Goal: Transaction & Acquisition: Obtain resource

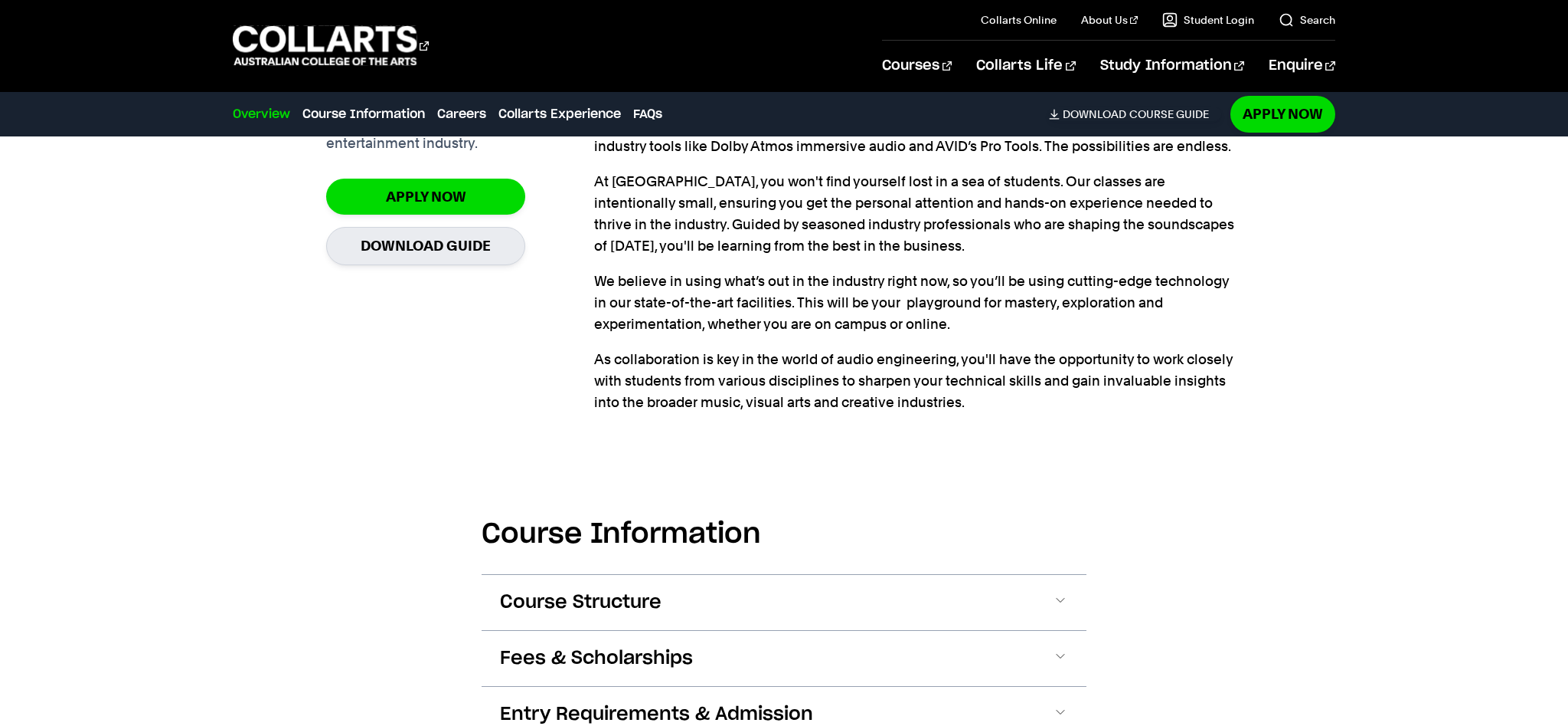
scroll to position [1189, 0]
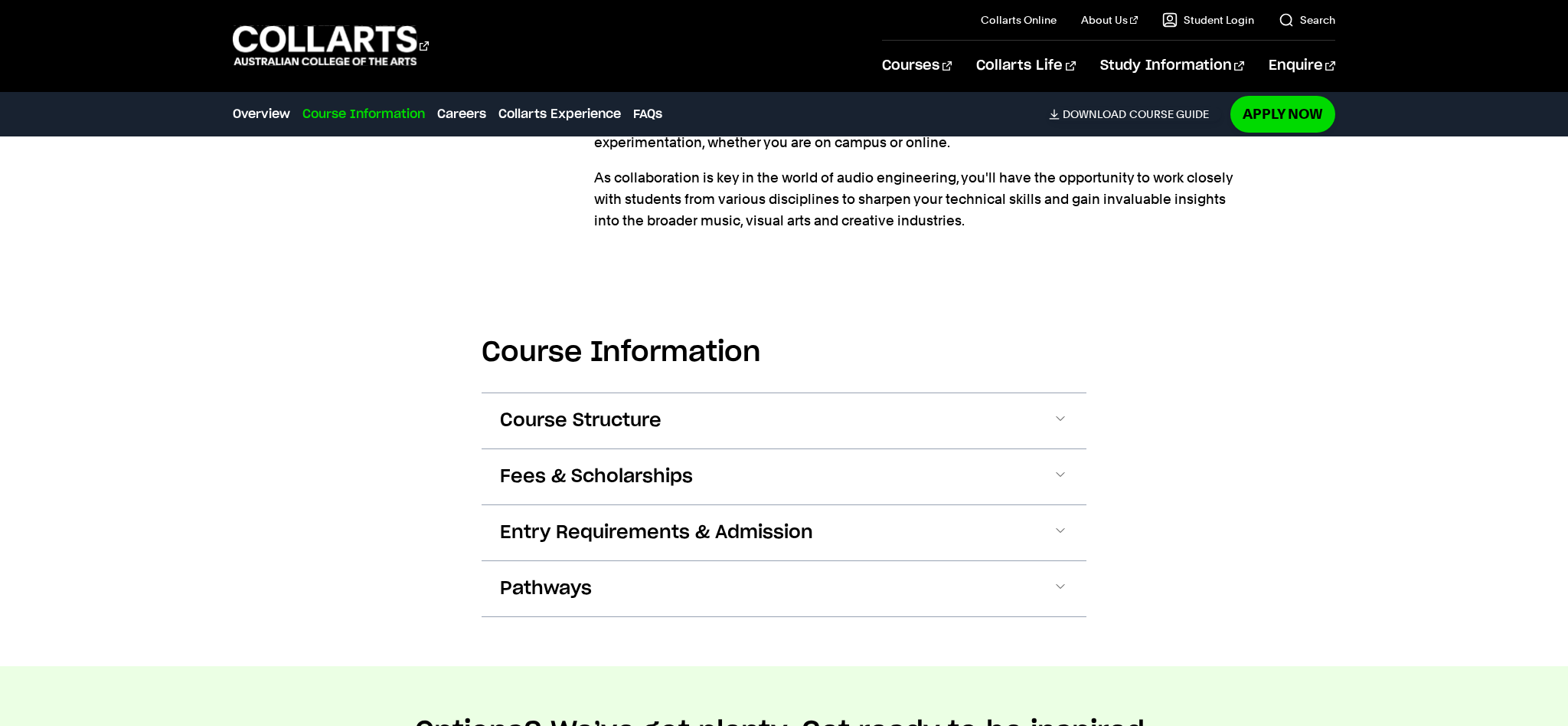
click at [585, 388] on section "Course Information Course Structure Bachelor of Audio Production The Bachelor d…" at bounding box center [784, 465] width 605 height 402
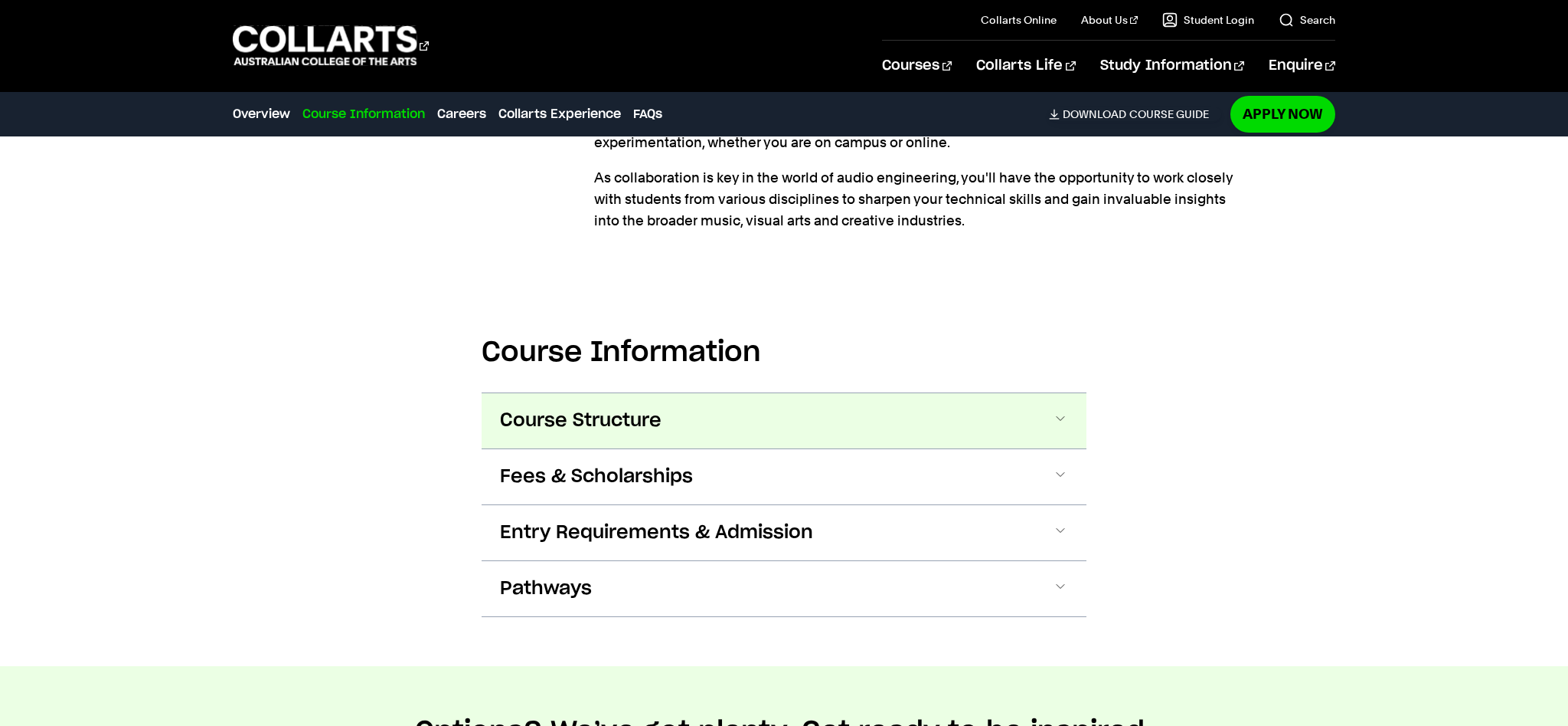
click at [589, 404] on button "Course Structure" at bounding box center [784, 421] width 605 height 56
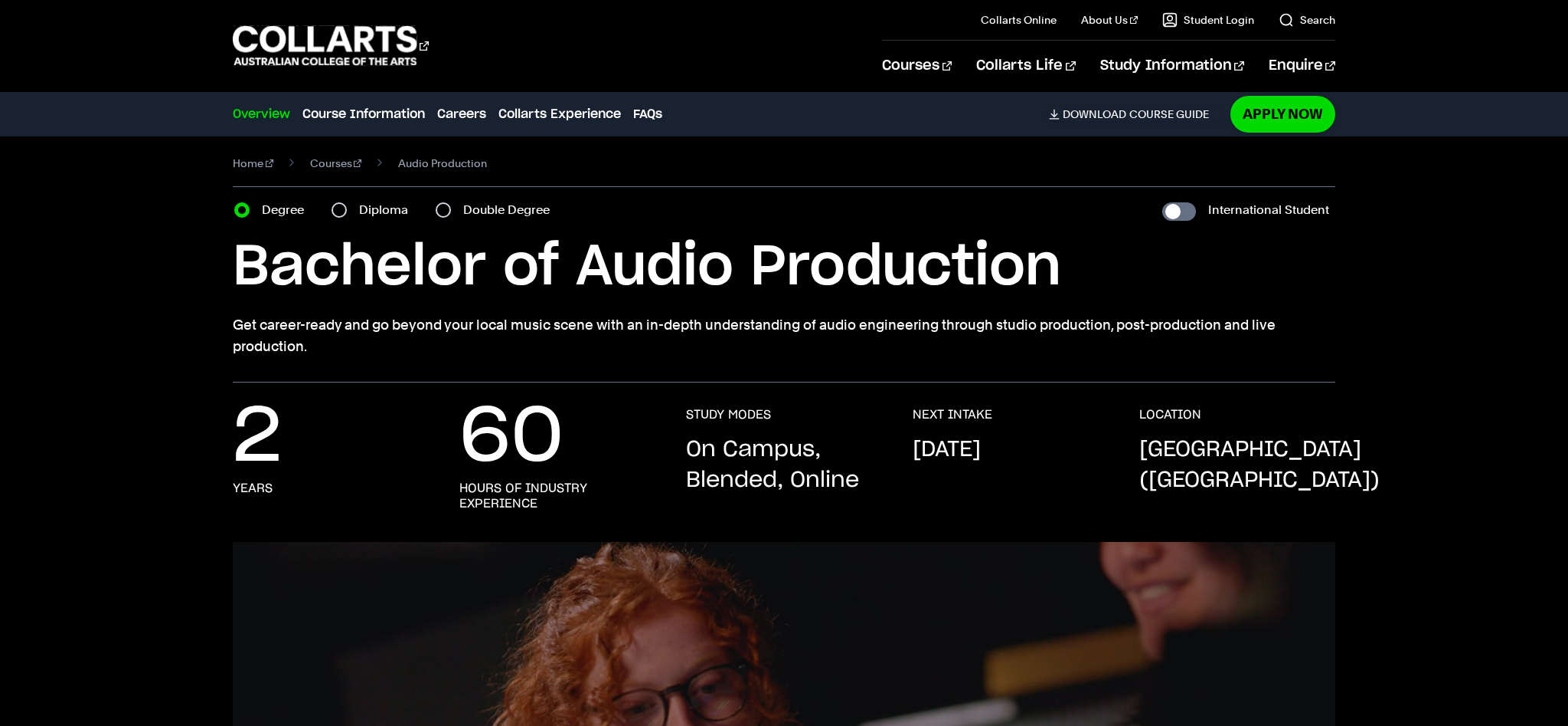
scroll to position [9, 0]
click at [376, 205] on label "Diploma" at bounding box center [388, 209] width 58 height 21
click at [347, 205] on input "Diploma" at bounding box center [339, 209] width 16 height 16
radio input "true"
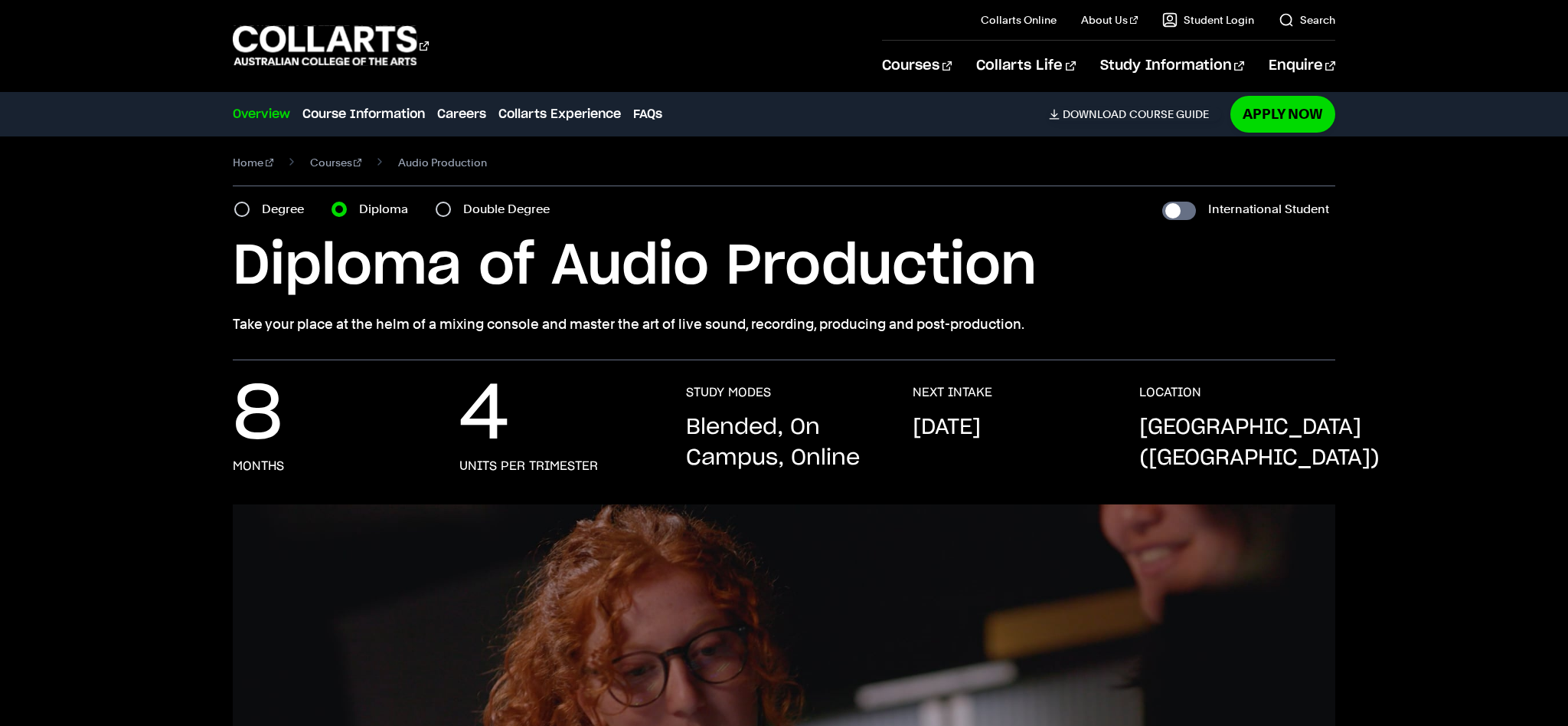
click at [501, 210] on label "Double Degree" at bounding box center [511, 209] width 95 height 21
click at [451, 210] on input "Double Degree" at bounding box center [443, 209] width 16 height 16
radio input "true"
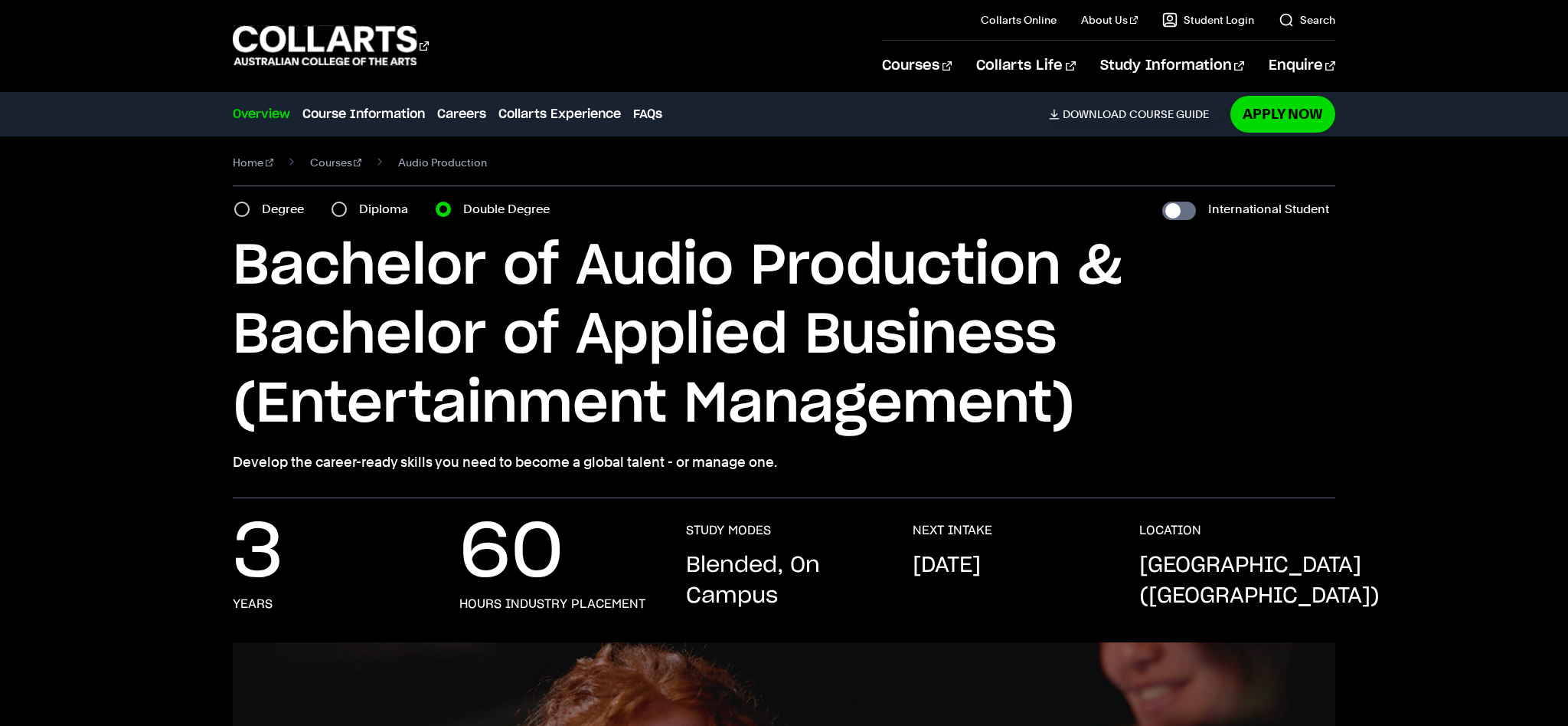
click at [179, 292] on div "Home Courses Audio Production Course variant Degree Diploma Double Degree Inter…" at bounding box center [784, 312] width 1370 height 371
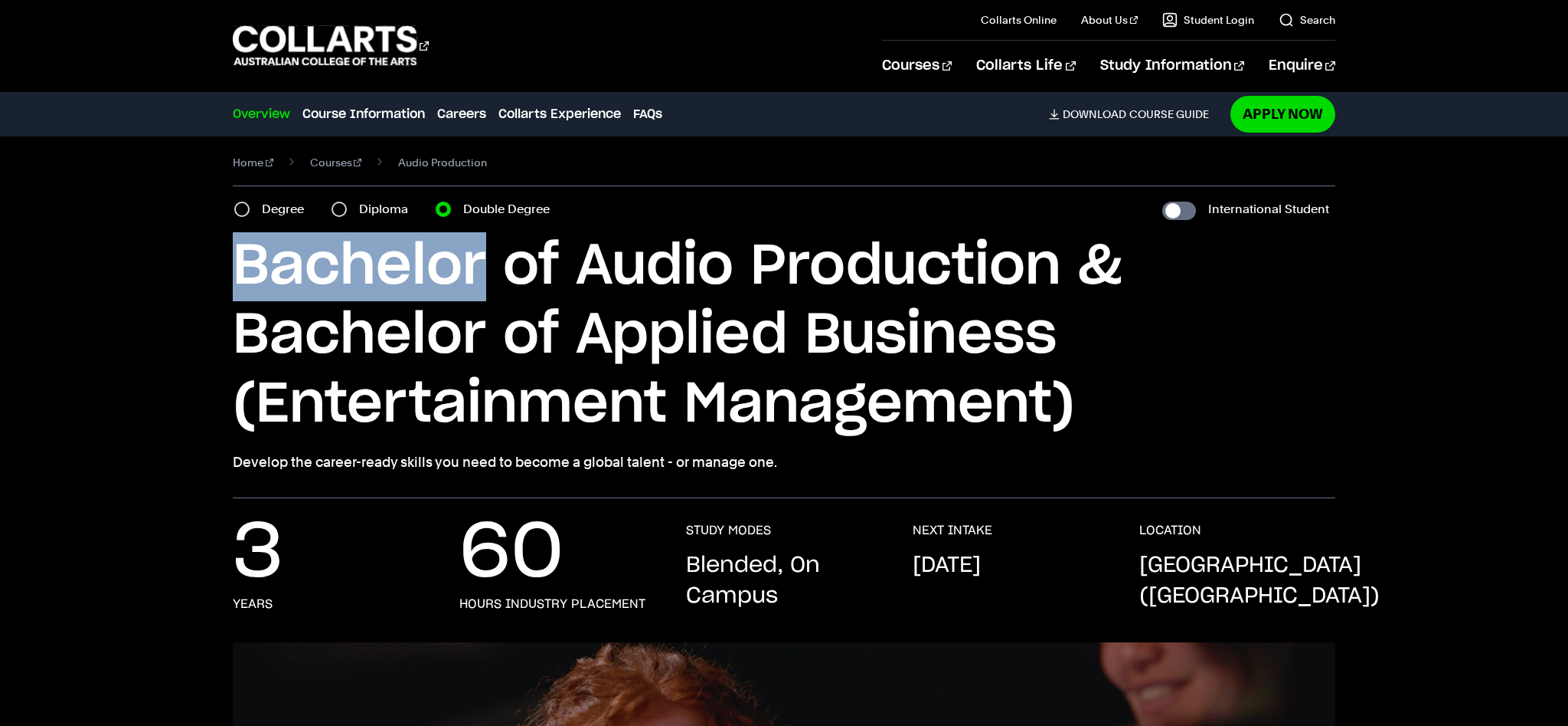
click at [179, 292] on div "Home Courses Audio Production Course variant Degree Diploma Double Degree Inter…" at bounding box center [784, 312] width 1370 height 371
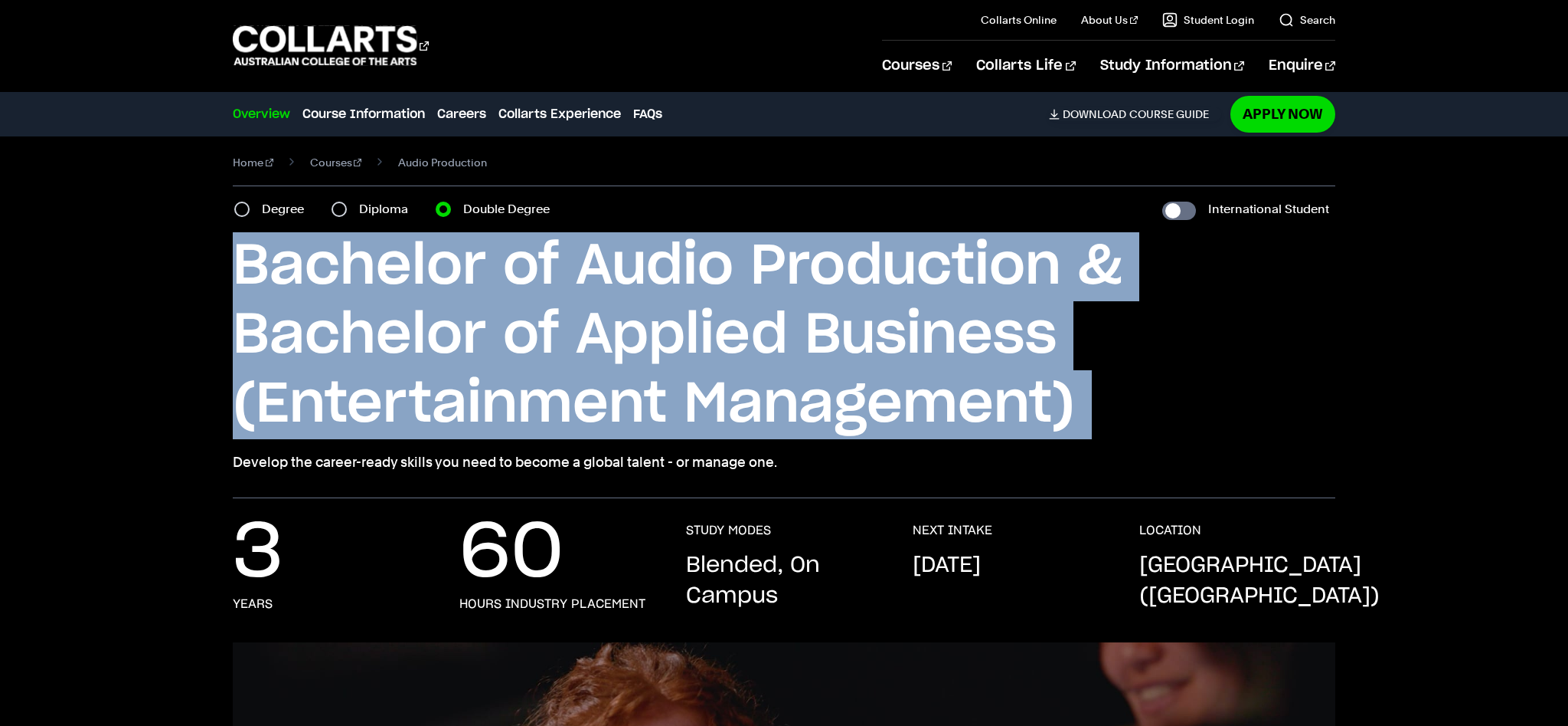
drag, startPoint x: 179, startPoint y: 292, endPoint x: 178, endPoint y: 393, distance: 101.0
click at [178, 392] on div "Home Courses Audio Production Course variant Degree Diploma Double Degree Inter…" at bounding box center [784, 312] width 1370 height 371
click at [178, 393] on div "Home Courses Audio Production Course variant Degree Diploma Double Degree Inter…" at bounding box center [784, 312] width 1370 height 371
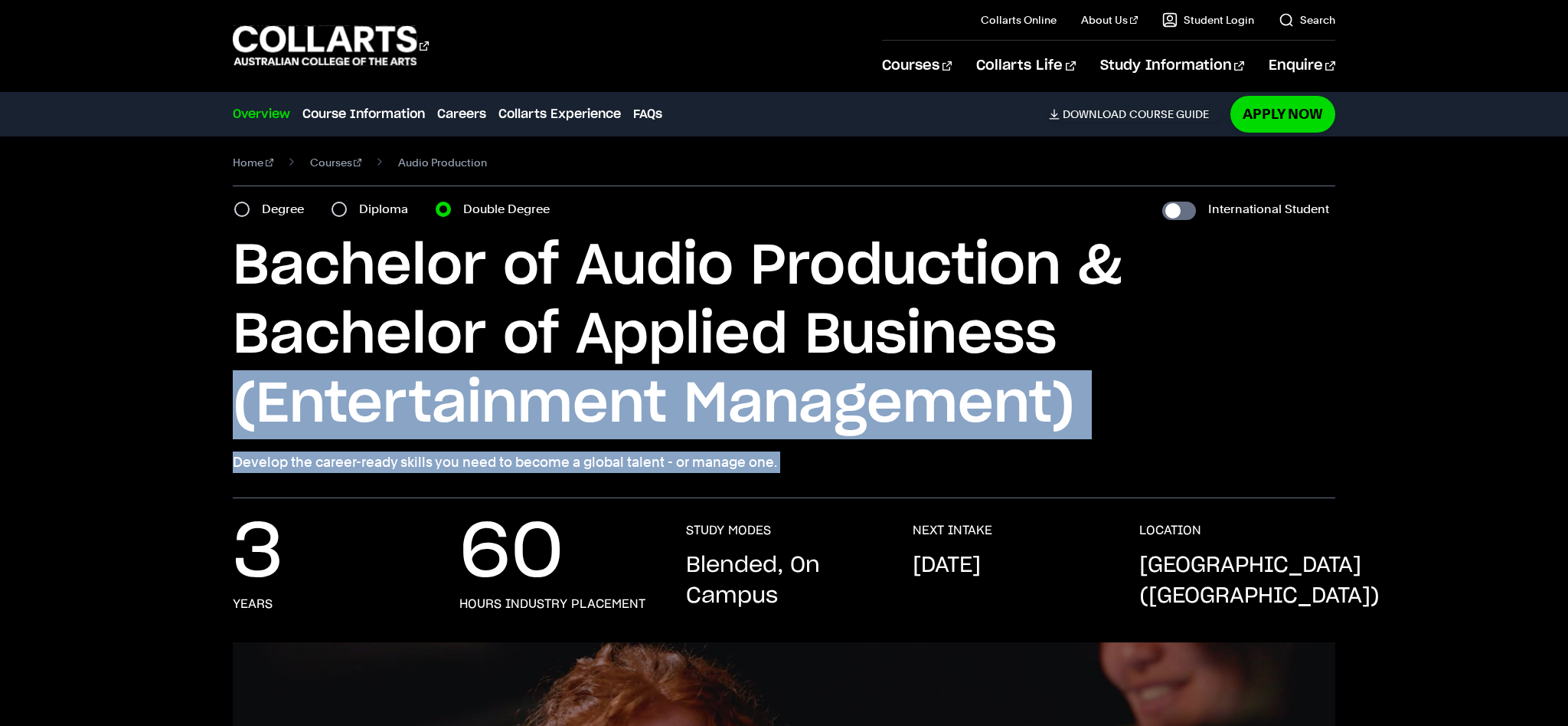
drag, startPoint x: 178, startPoint y: 393, endPoint x: 192, endPoint y: 497, distance: 104.9
click at [192, 498] on div "3 years 60 hours industry placement STUDY MODES Blended, On Campus NEXT INTAKE …" at bounding box center [784, 569] width 1568 height 144
drag, startPoint x: 192, startPoint y: 497, endPoint x: 167, endPoint y: 426, distance: 75.3
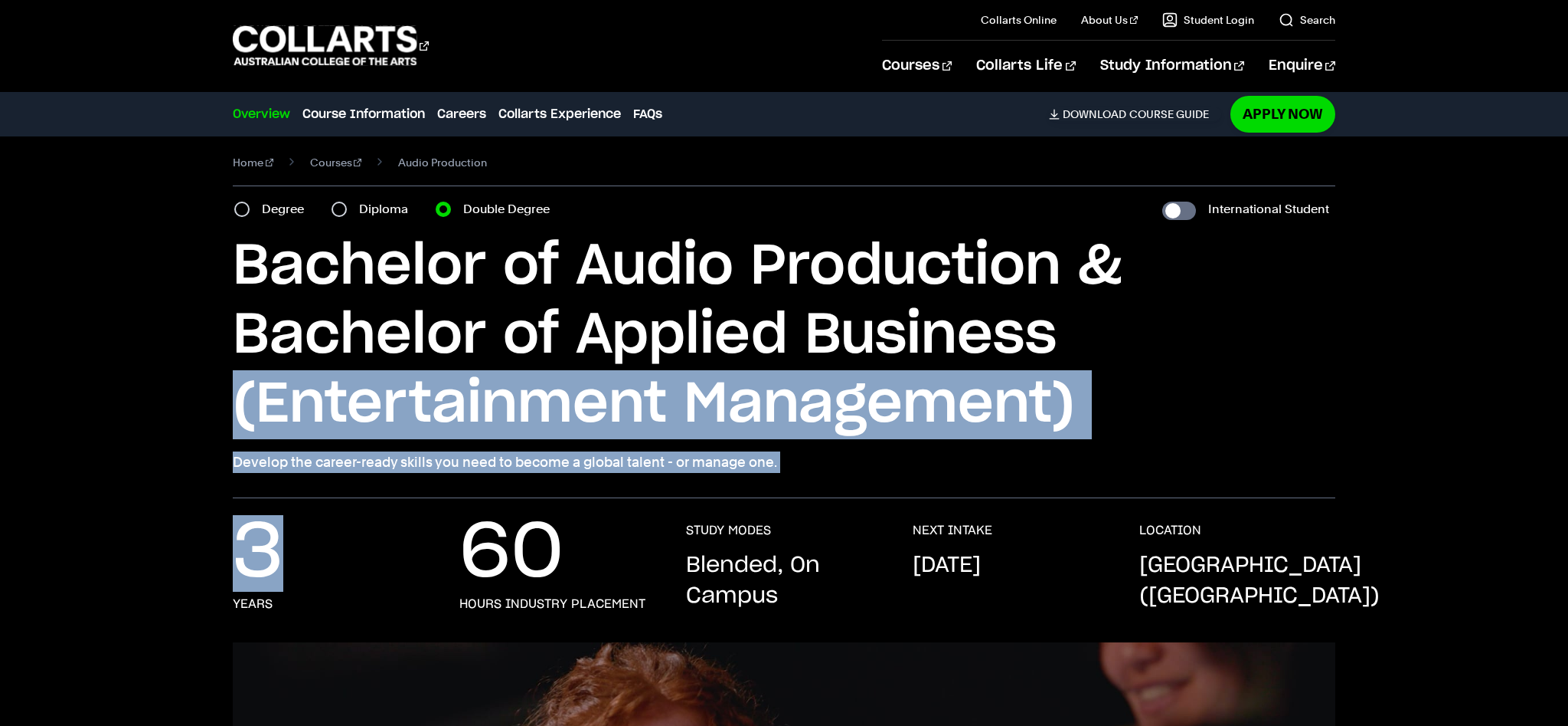
click at [167, 426] on div "Home Courses Audio Production Course variant Degree Diploma Double Degree Inter…" at bounding box center [784, 312] width 1370 height 371
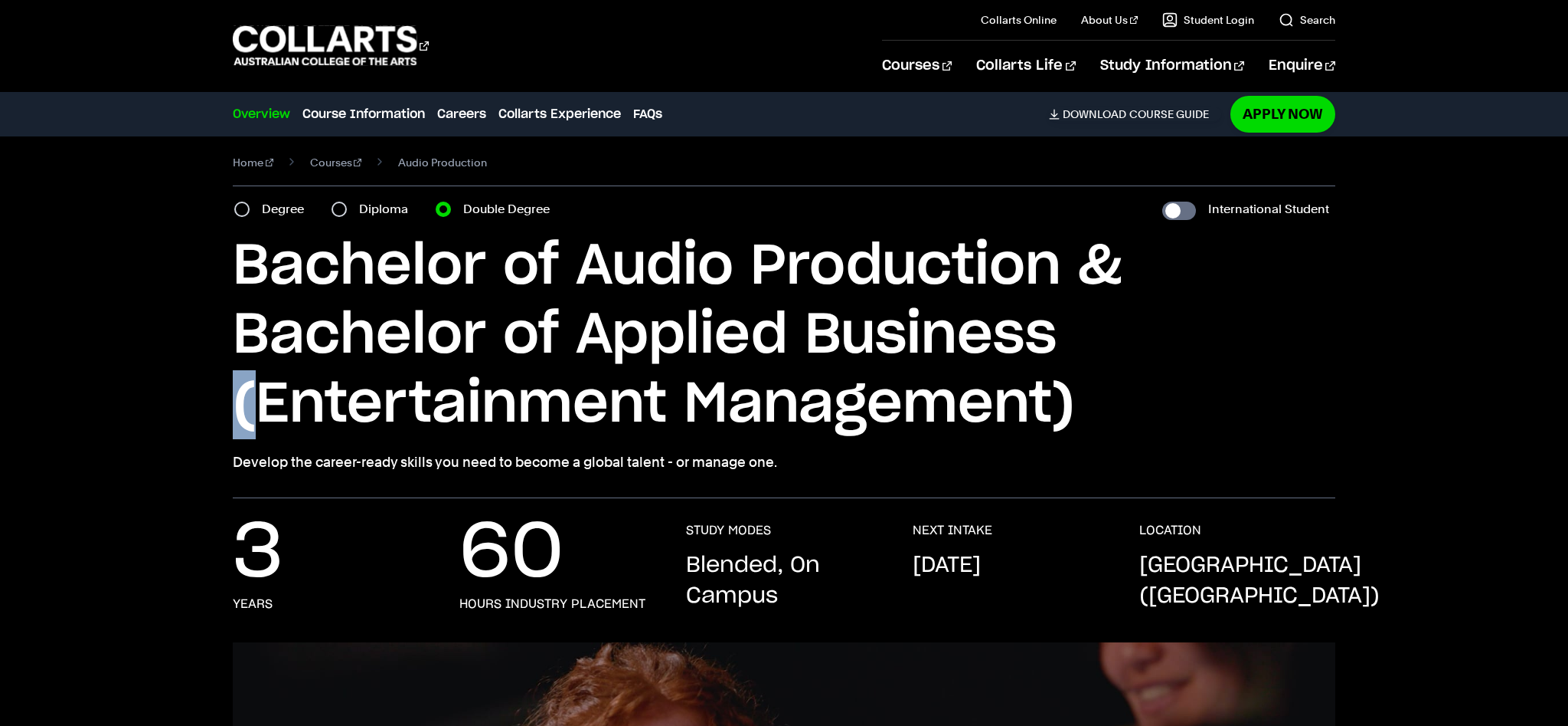
click at [167, 426] on div "Home Courses Audio Production Course variant Degree Diploma Double Degree Inter…" at bounding box center [784, 312] width 1370 height 371
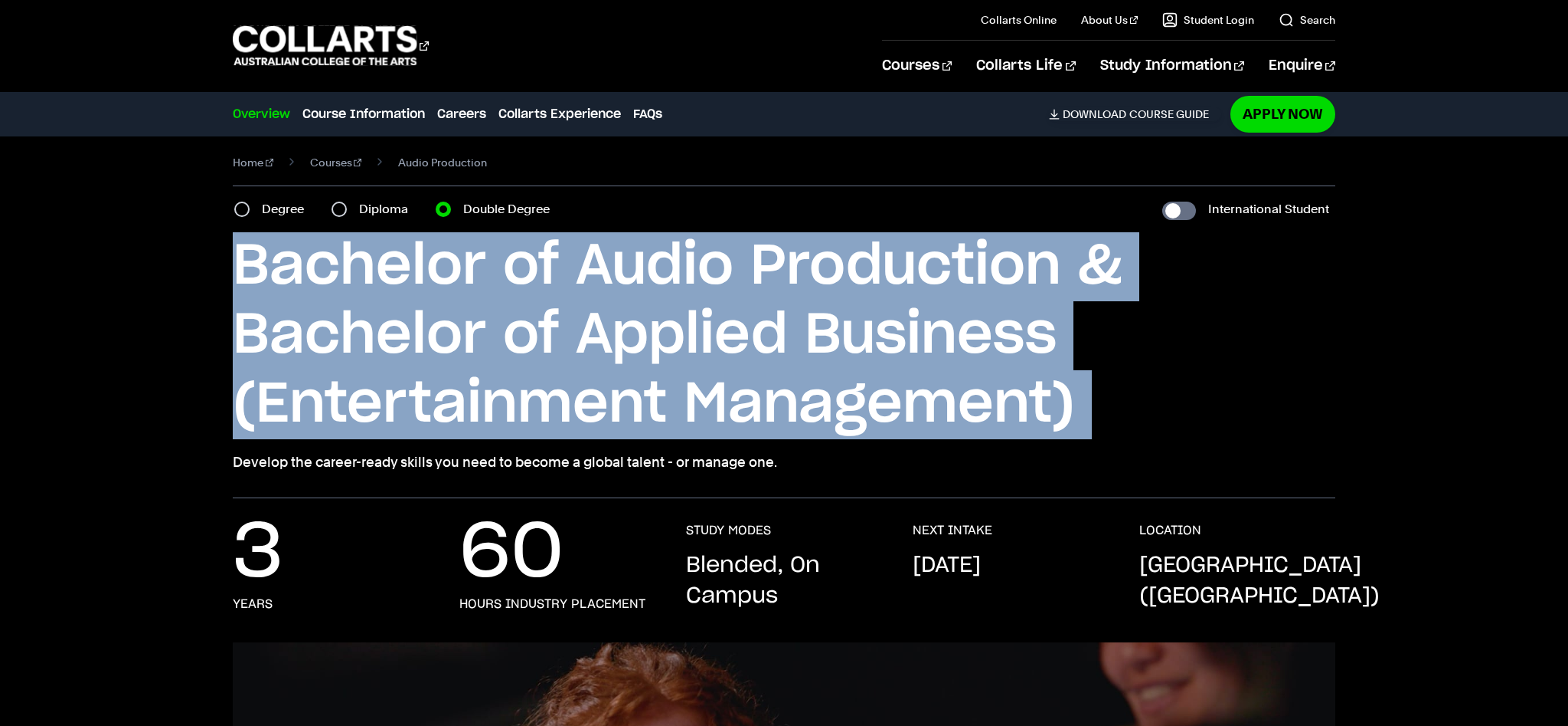
drag, startPoint x: 167, startPoint y: 426, endPoint x: 197, endPoint y: 394, distance: 43.9
click at [197, 394] on div "Home Courses Audio Production Course variant Degree Diploma Double Degree Inter…" at bounding box center [784, 312] width 1370 height 371
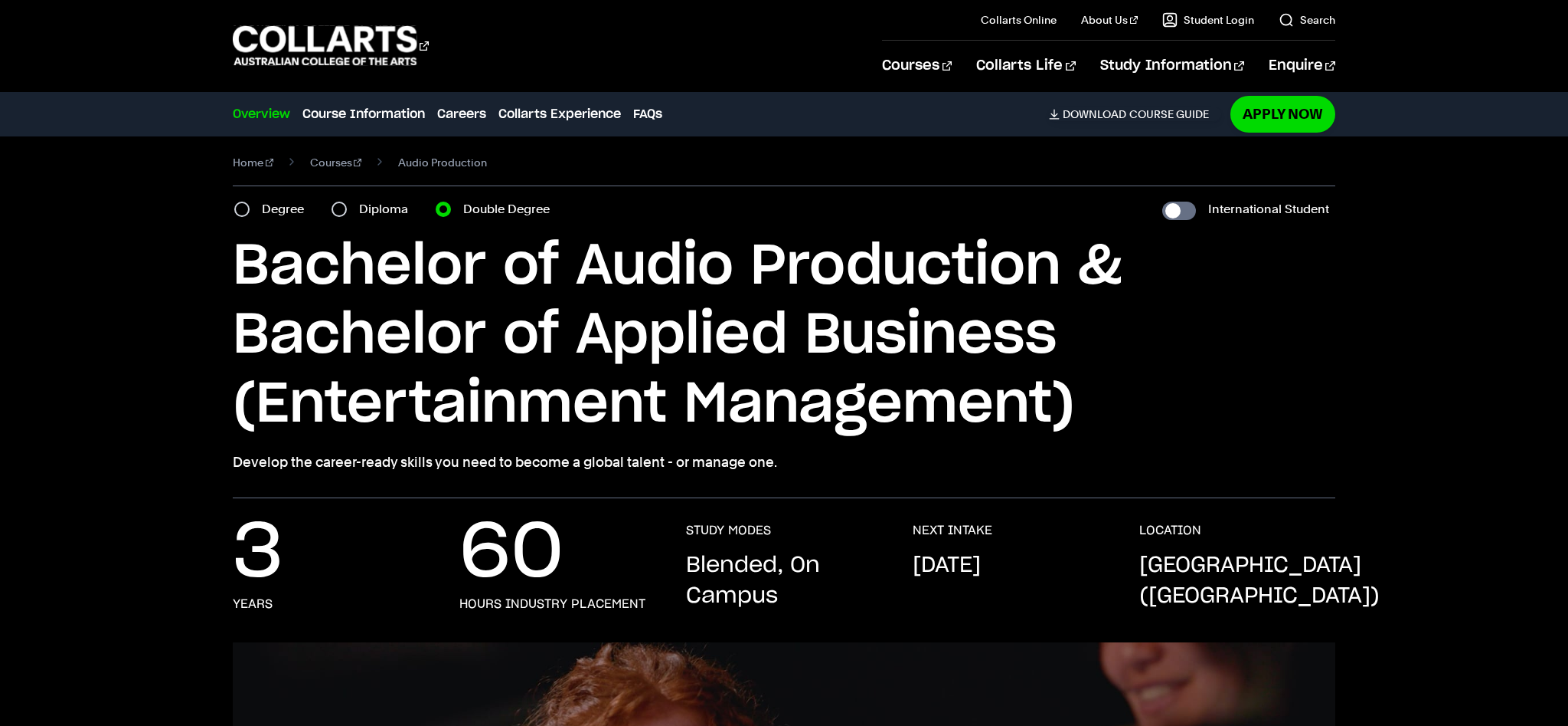
click at [374, 216] on label "Diploma" at bounding box center [388, 209] width 58 height 21
click at [347, 216] on input "Diploma" at bounding box center [339, 209] width 16 height 16
radio input "true"
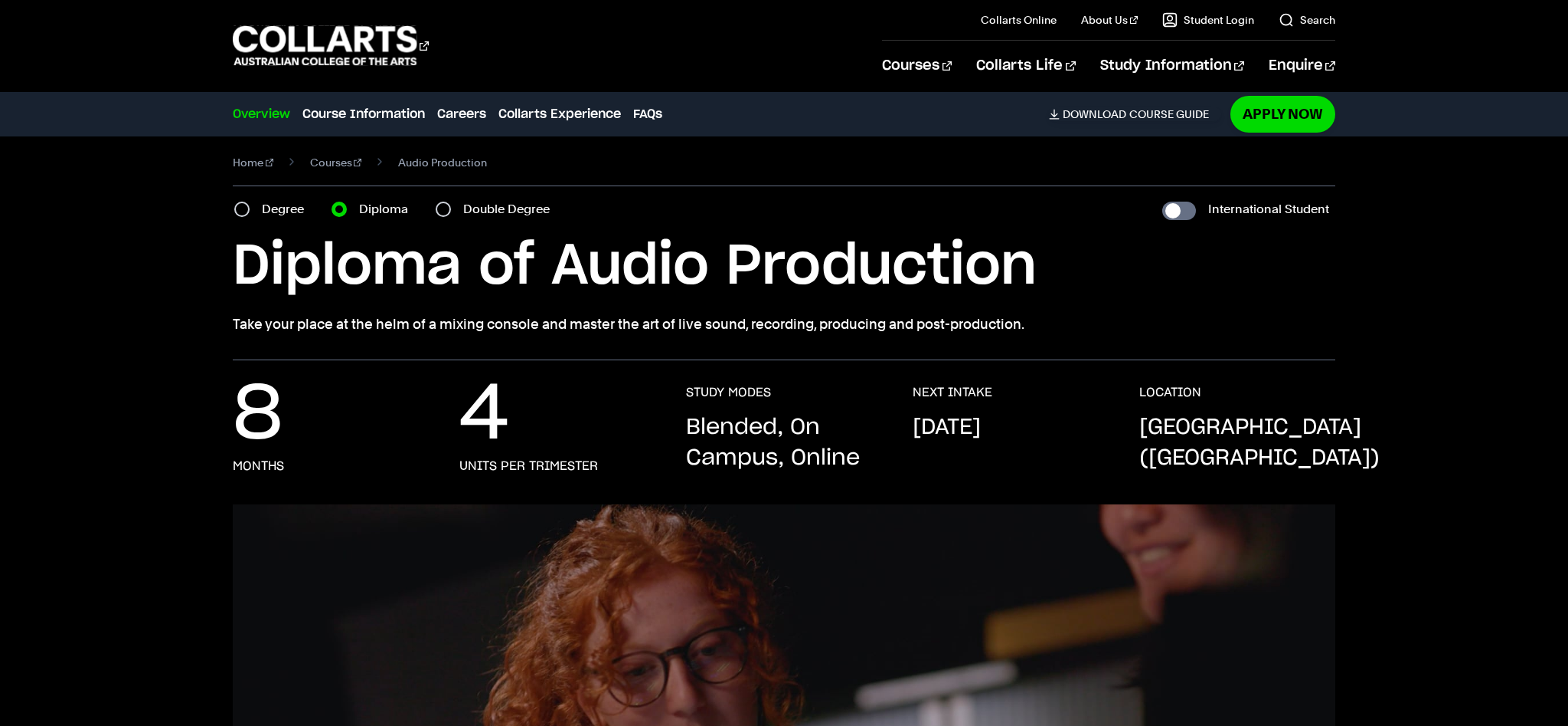
drag, startPoint x: 412, startPoint y: 350, endPoint x: 199, endPoint y: 276, distance: 225.5
click at [199, 276] on div "Home Courses Audio Production Course variant Degree Diploma Double Degree Inter…" at bounding box center [784, 243] width 1370 height 233
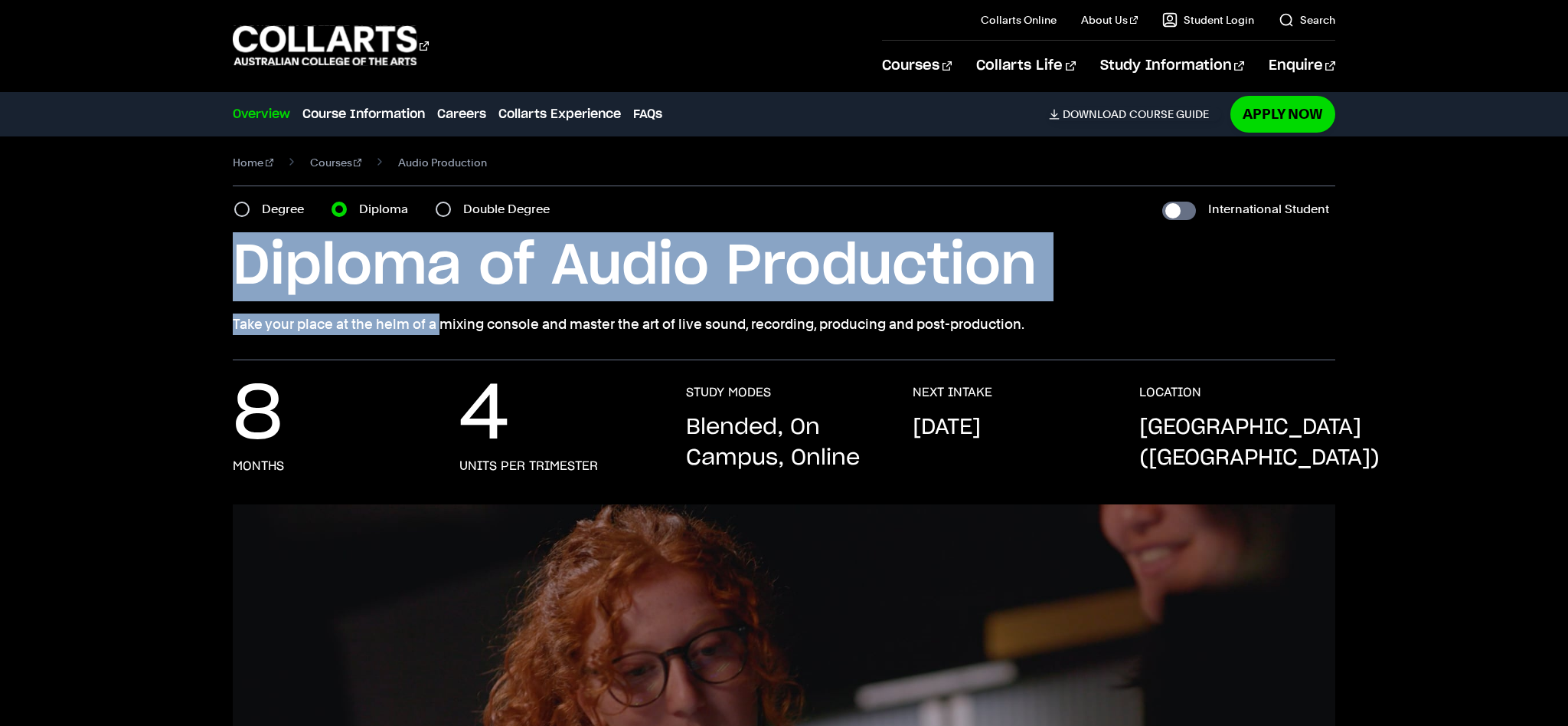
drag, startPoint x: 199, startPoint y: 276, endPoint x: 200, endPoint y: 334, distance: 58.0
click at [200, 332] on div "Home Courses Audio Production Course variant Degree Diploma Double Degree Inter…" at bounding box center [784, 243] width 1370 height 233
drag, startPoint x: 200, startPoint y: 334, endPoint x: 210, endPoint y: 321, distance: 16.4
click at [201, 333] on div "Home Courses Audio Production Course variant Degree Diploma Double Degree Inter…" at bounding box center [784, 243] width 1370 height 233
drag, startPoint x: 1111, startPoint y: 337, endPoint x: 1079, endPoint y: 251, distance: 91.8
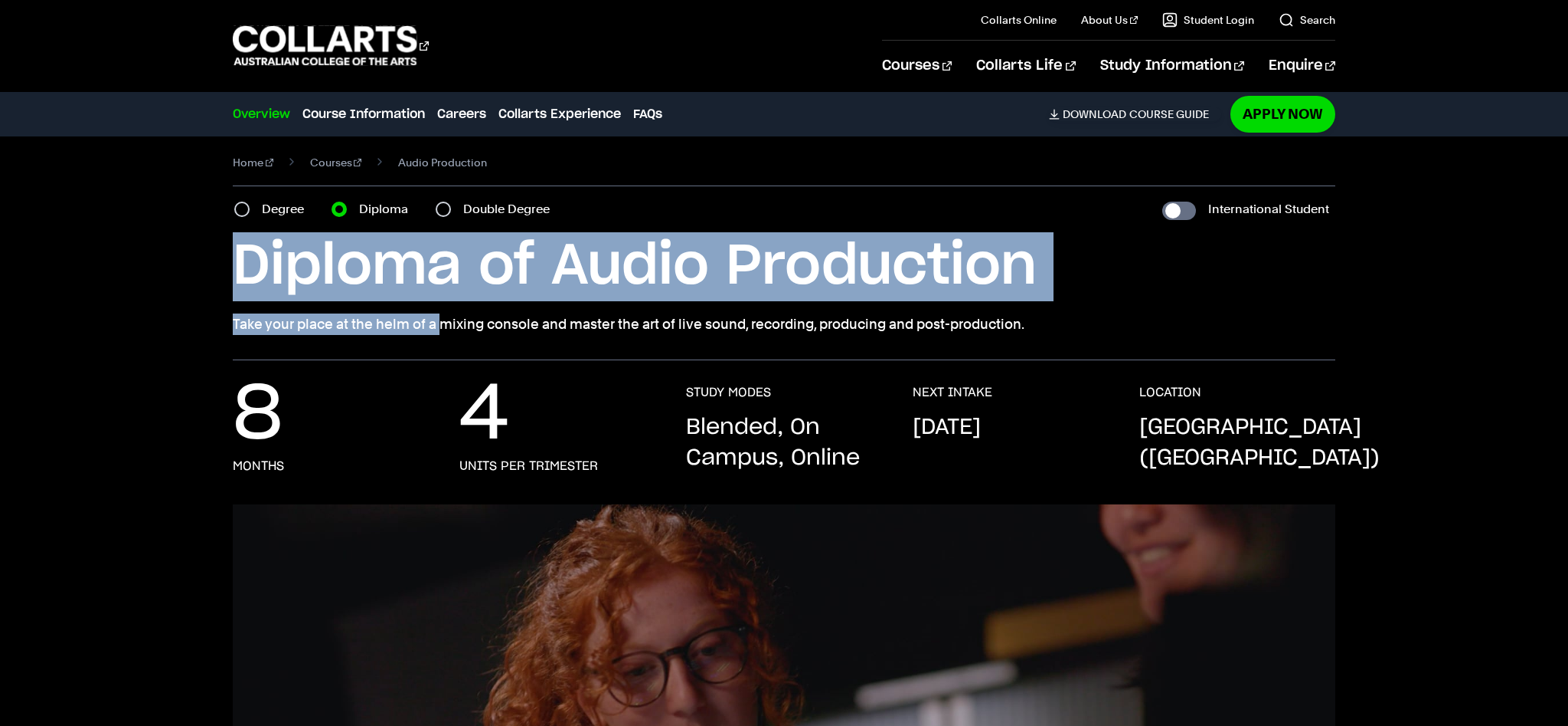
click at [1080, 253] on section "Home Courses Audio Production Course variant Degree Diploma Double Degree Inter…" at bounding box center [784, 243] width 1103 height 233
click at [1079, 251] on h1 "Diploma of Audio Production" at bounding box center [784, 266] width 1103 height 69
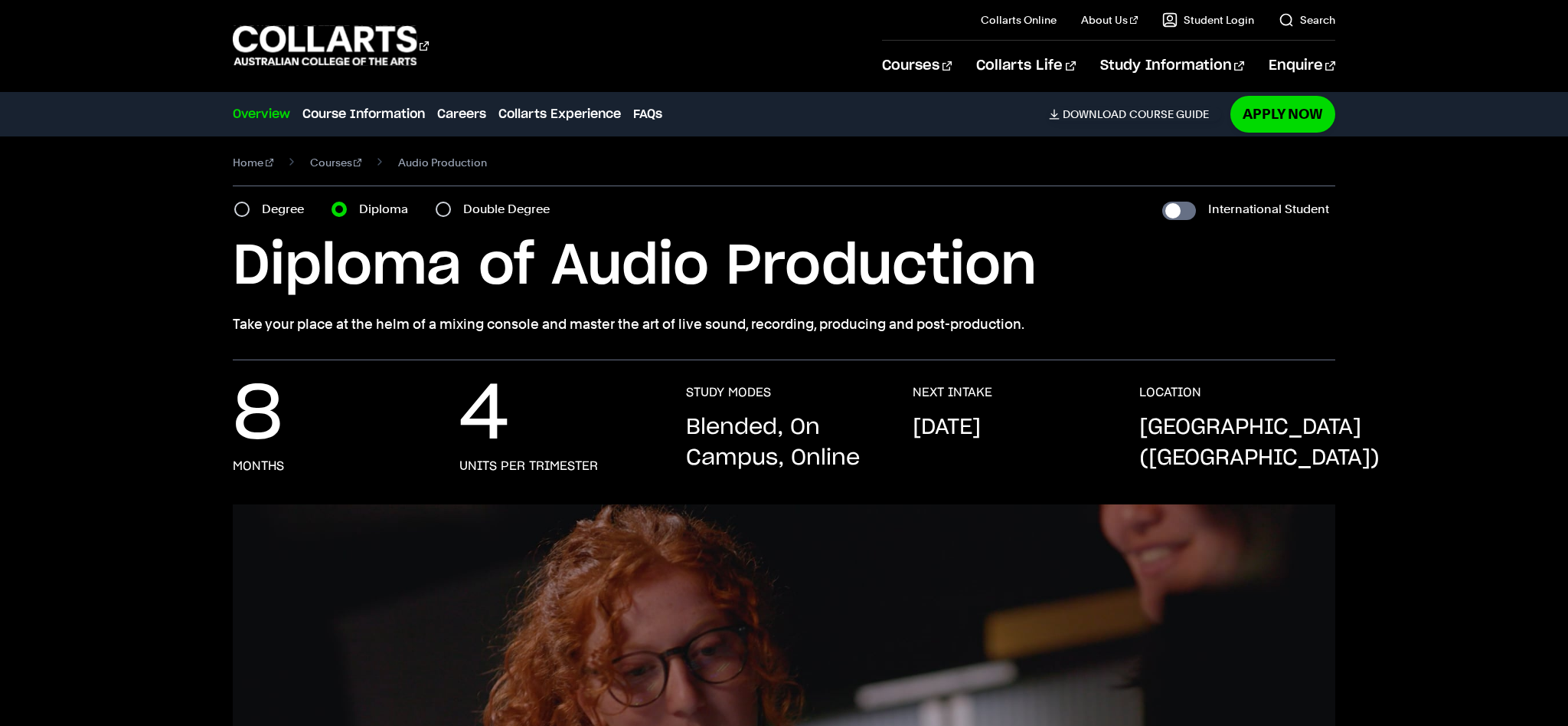
click at [1079, 251] on h1 "Diploma of Audio Production" at bounding box center [784, 266] width 1103 height 69
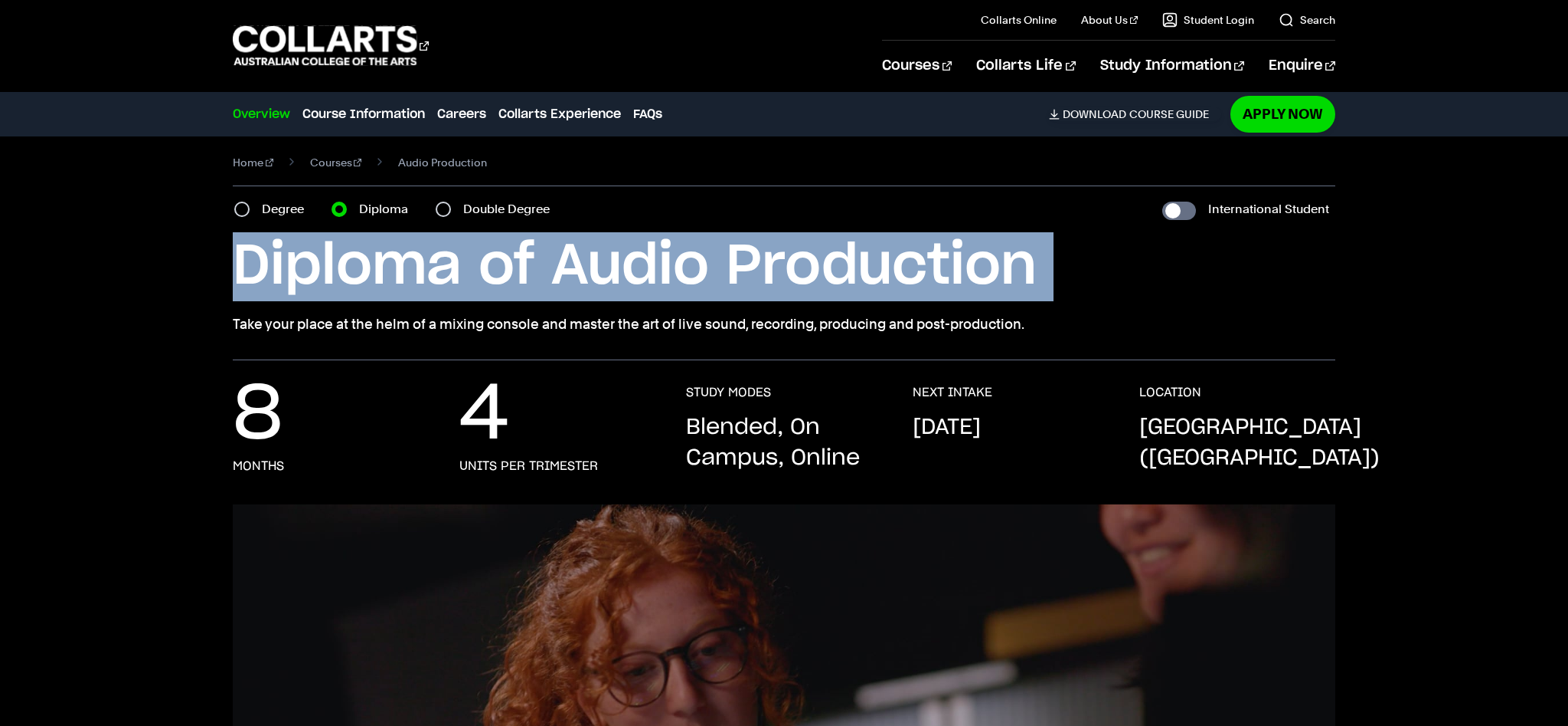
click at [1079, 251] on h1 "Diploma of Audio Production" at bounding box center [784, 266] width 1103 height 69
click at [1077, 276] on h1 "Diploma of Audio Production" at bounding box center [784, 266] width 1103 height 69
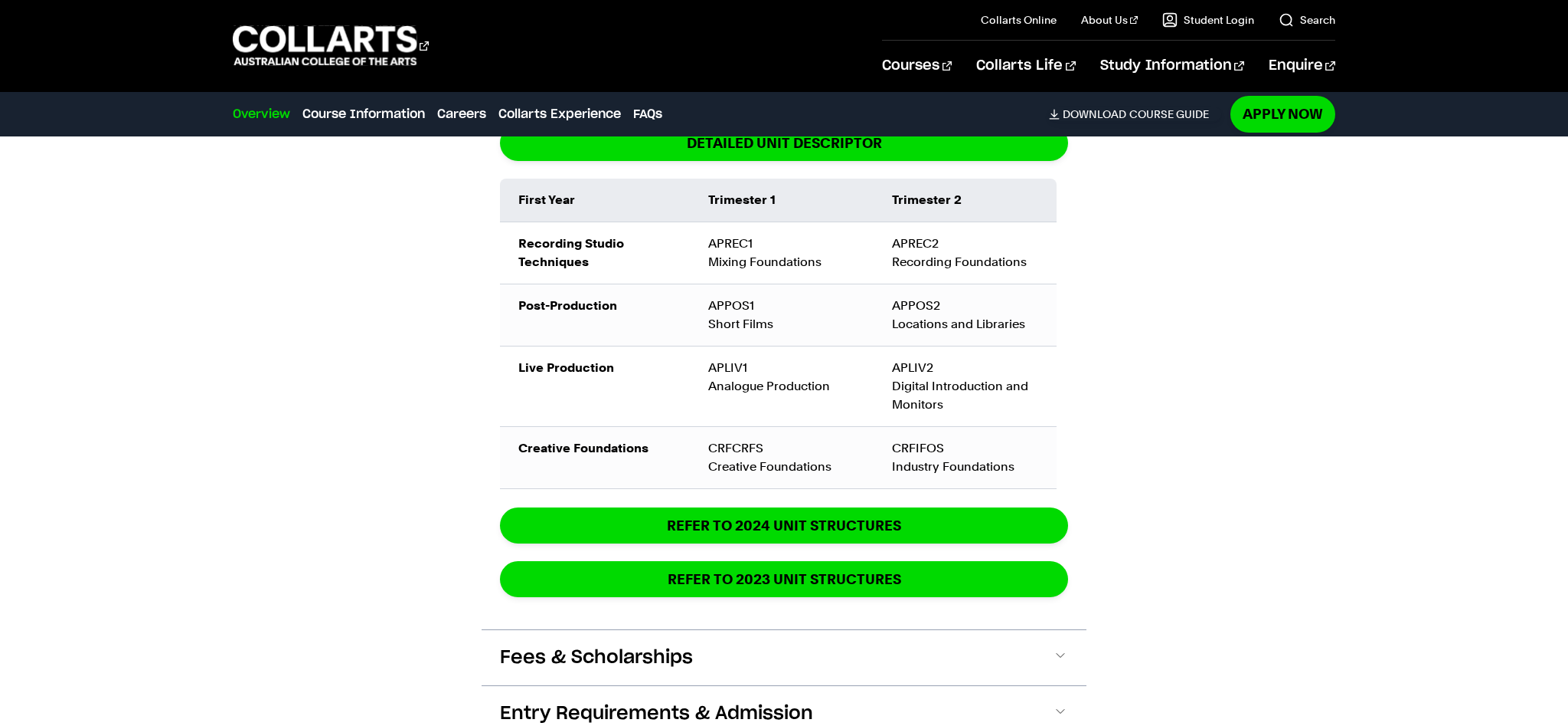
scroll to position [1742, 0]
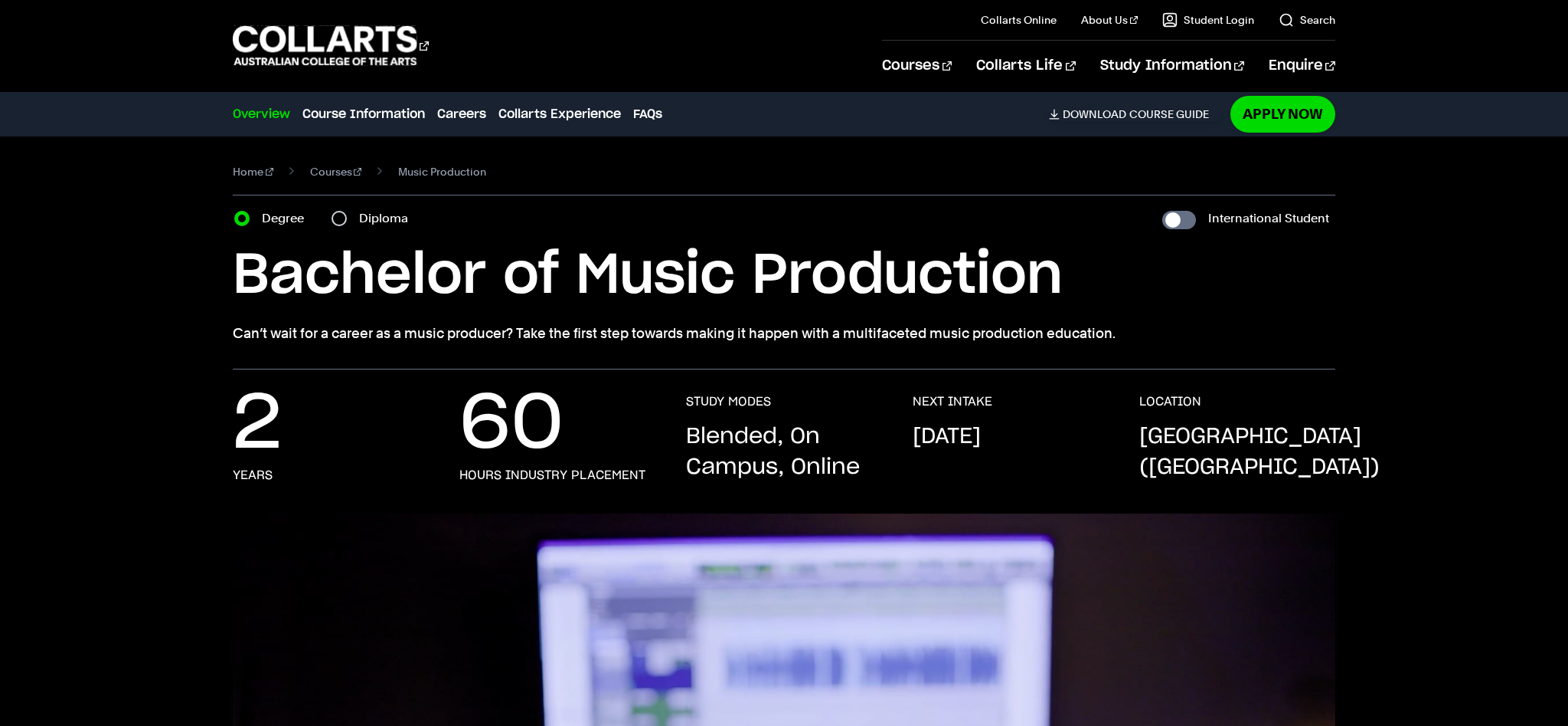
drag, startPoint x: 370, startPoint y: 222, endPoint x: 353, endPoint y: 229, distance: 18.4
click at [370, 223] on label "Diploma" at bounding box center [388, 218] width 58 height 21
click at [347, 223] on input "Diploma" at bounding box center [339, 218] width 16 height 16
radio input "true"
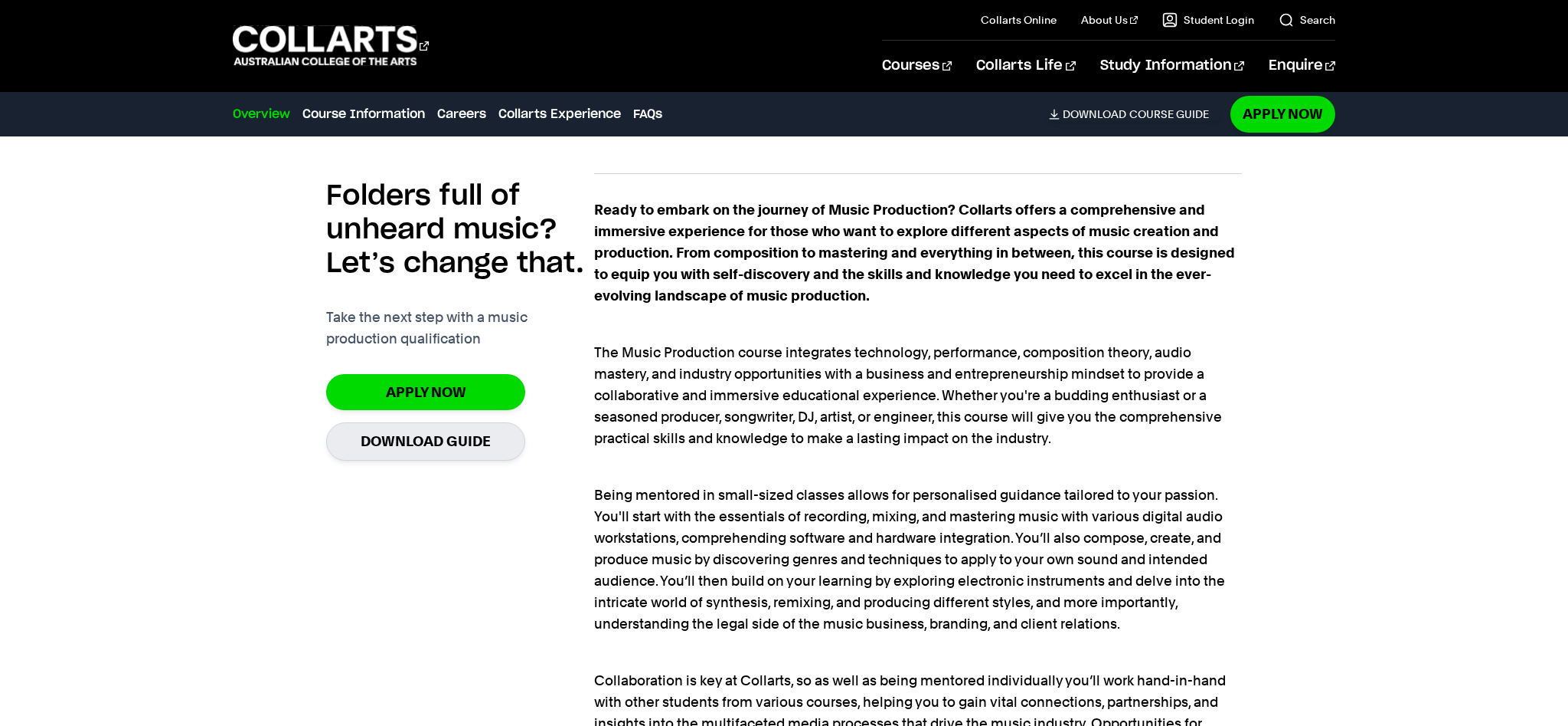
scroll to position [1049, 0]
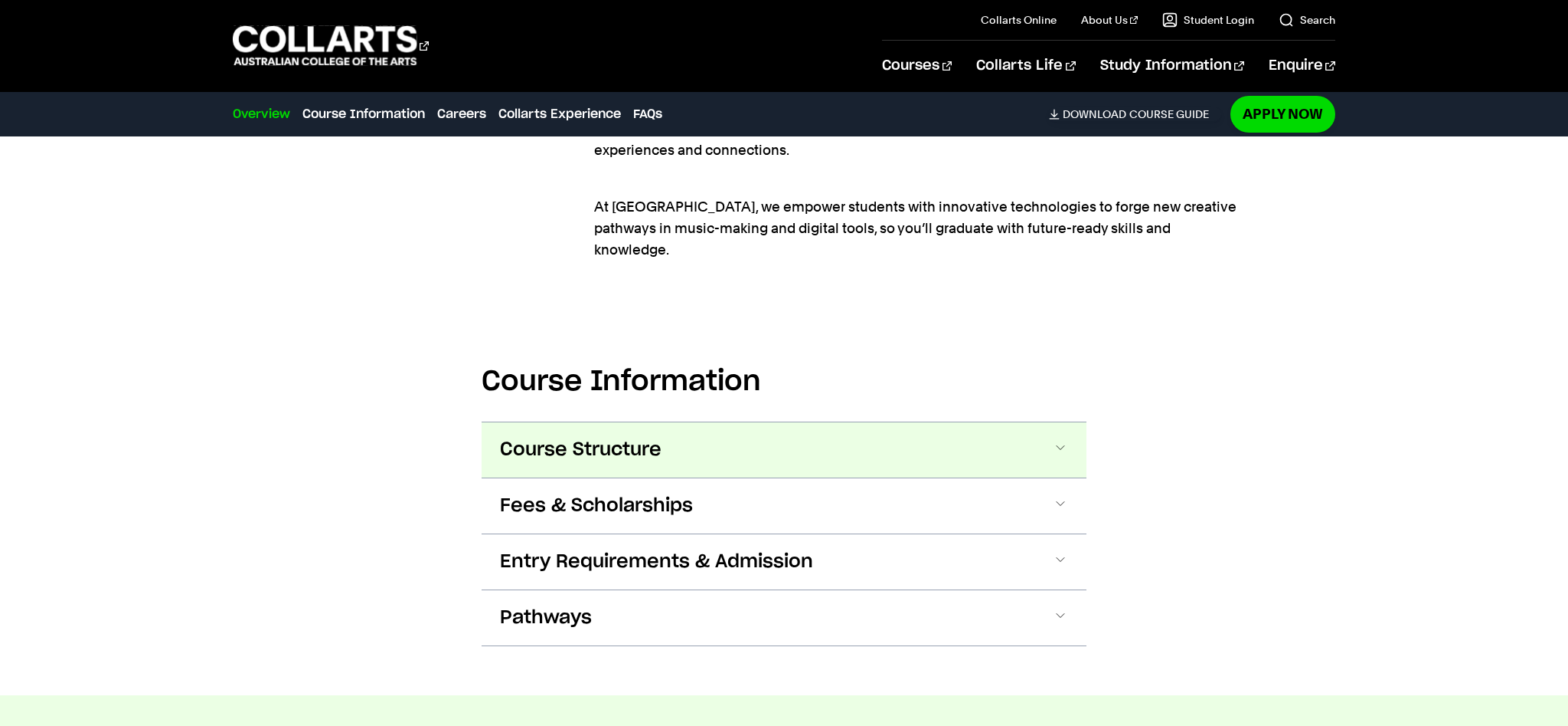
click at [831, 439] on button "Course Structure" at bounding box center [784, 450] width 605 height 56
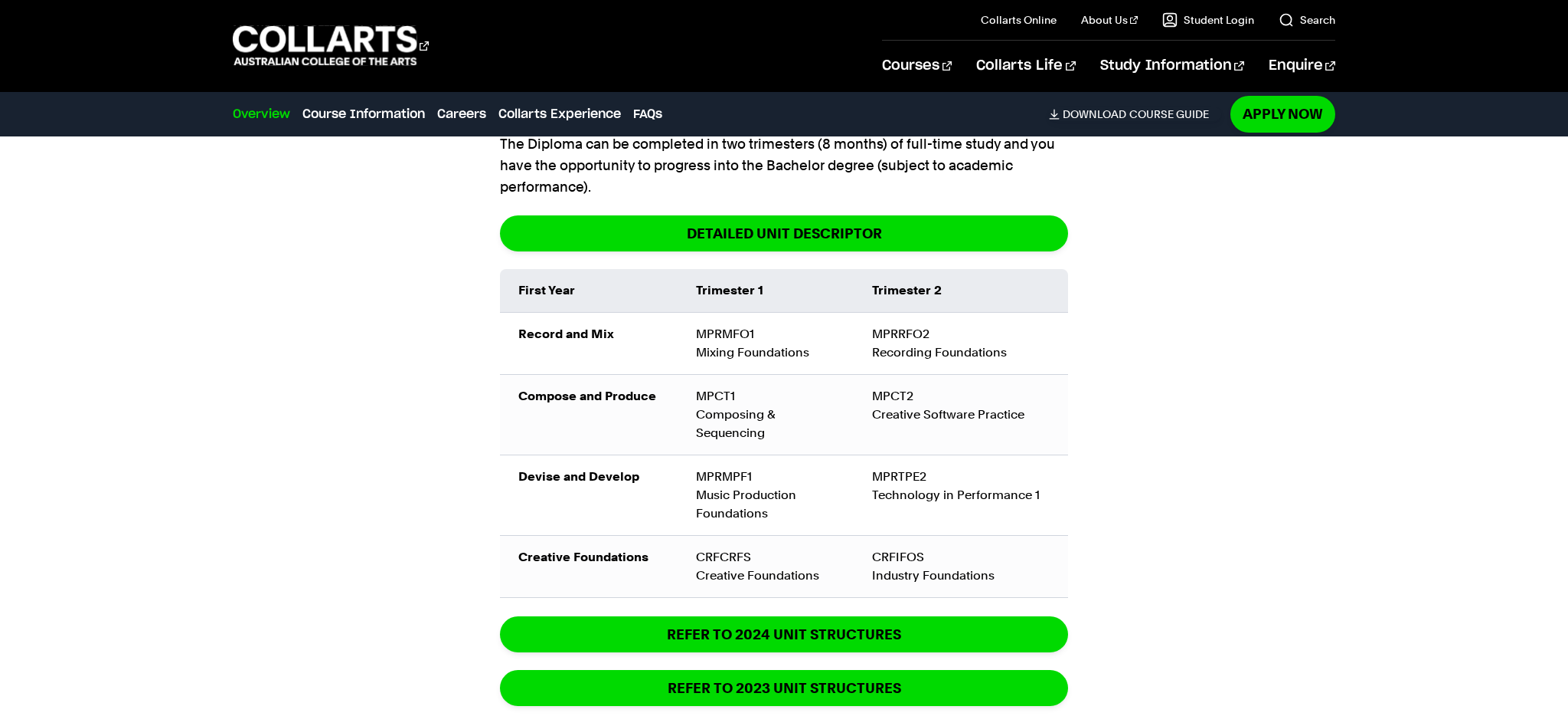
scroll to position [2086, 0]
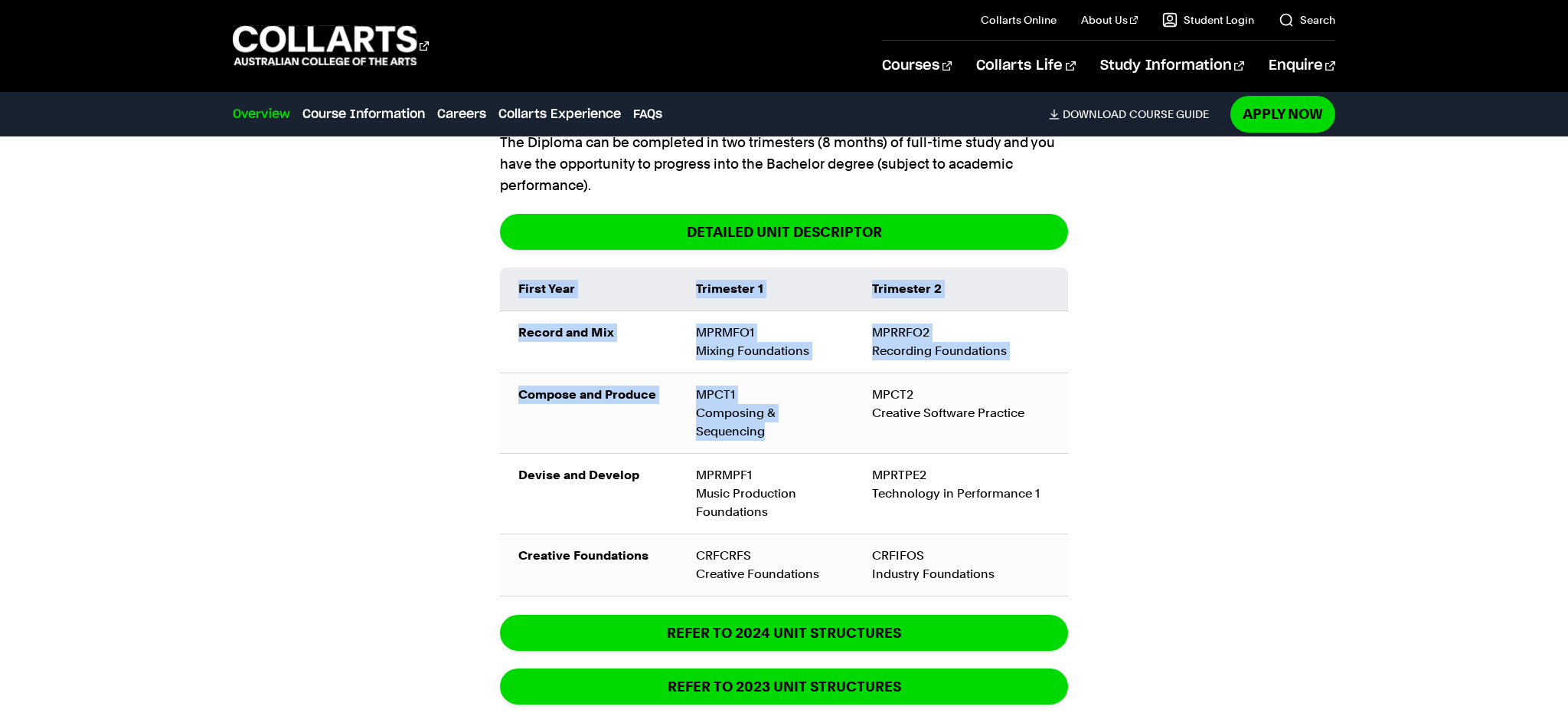
drag, startPoint x: 805, startPoint y: 414, endPoint x: 457, endPoint y: 388, distance: 349.0
click at [464, 389] on div "Course Information Course Structure Diploma of Music Production The Diploma can…" at bounding box center [784, 421] width 1370 height 1066
click at [455, 388] on div "Course Information Course Structure Diploma of Music Production The Diploma can…" at bounding box center [784, 421] width 1370 height 1066
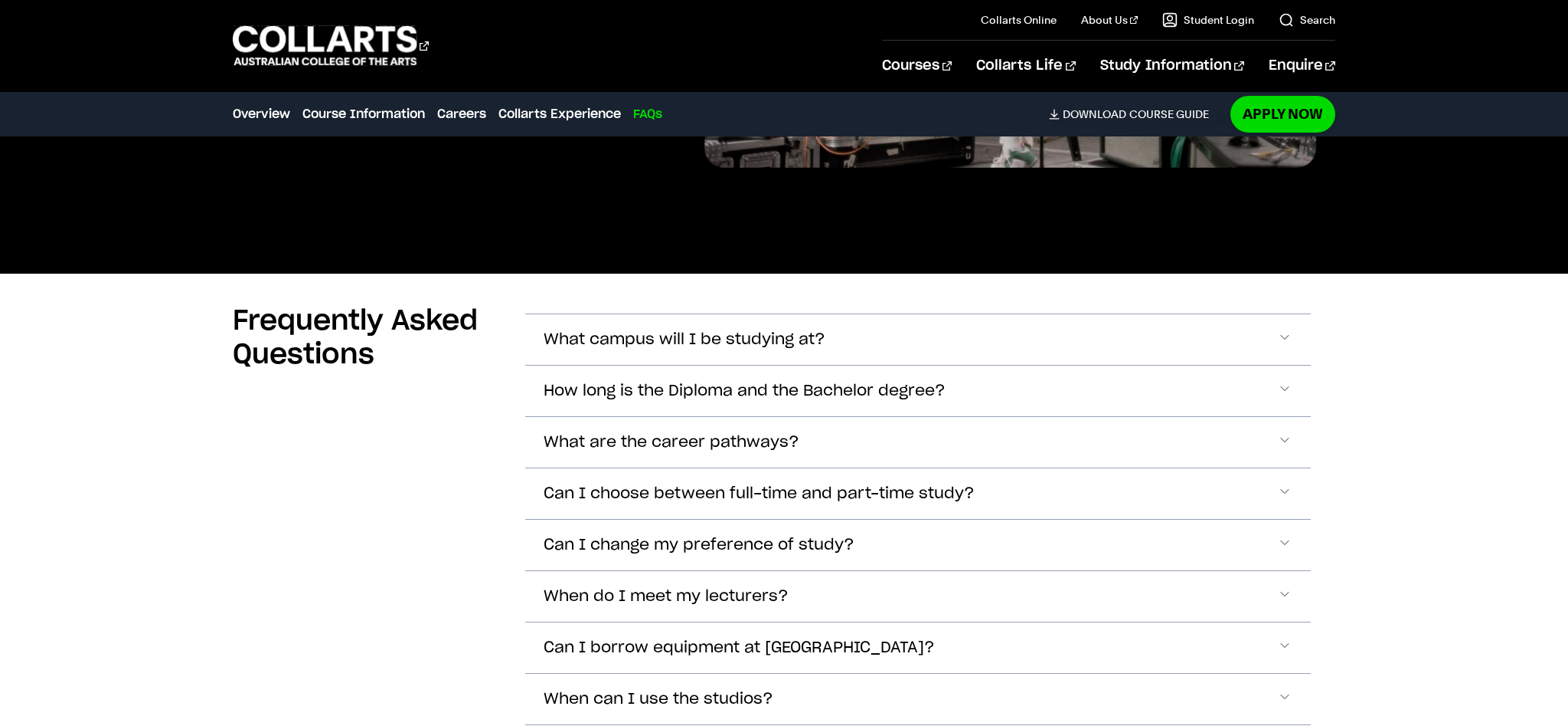
scroll to position [6208, 0]
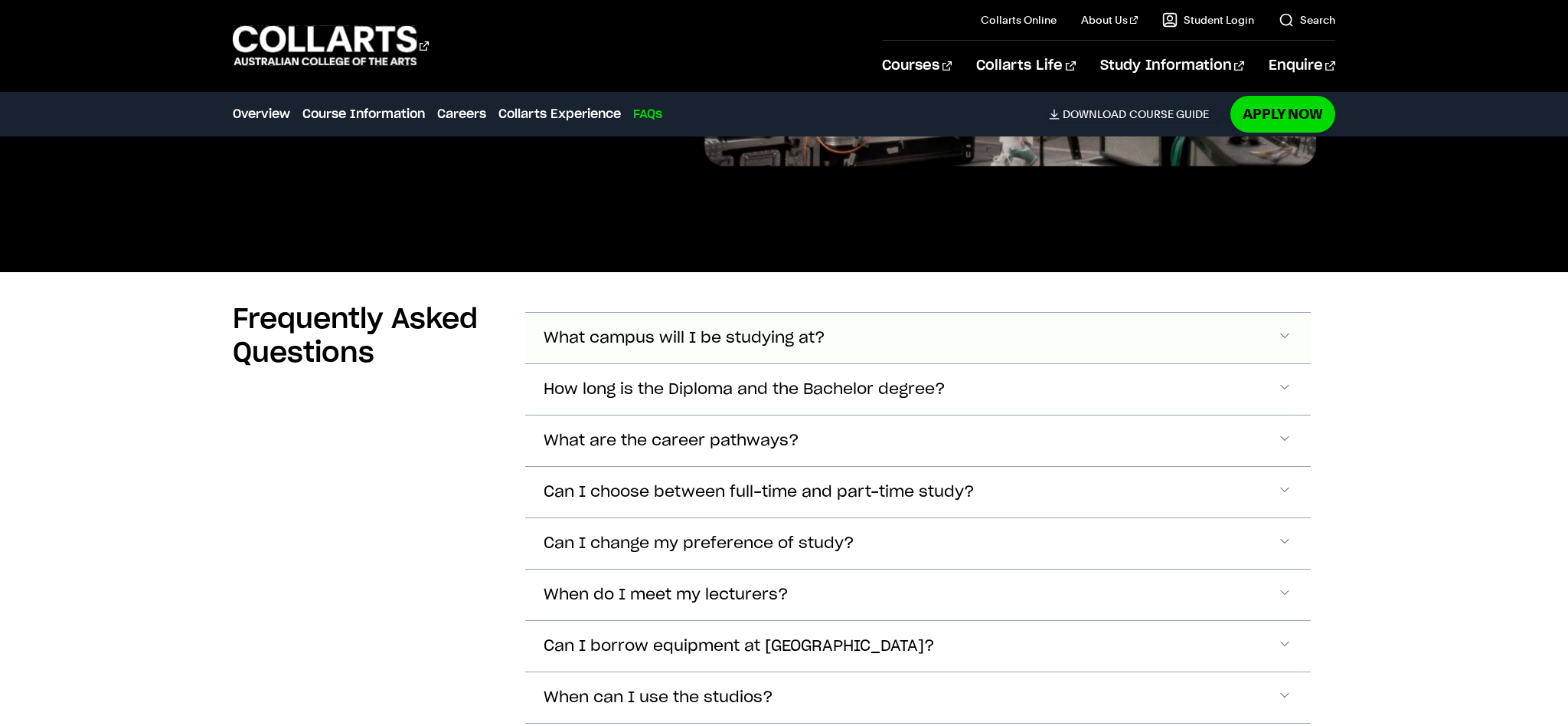
click at [643, 329] on span "What campus will I be studying at?" at bounding box center [685, 338] width 282 height 18
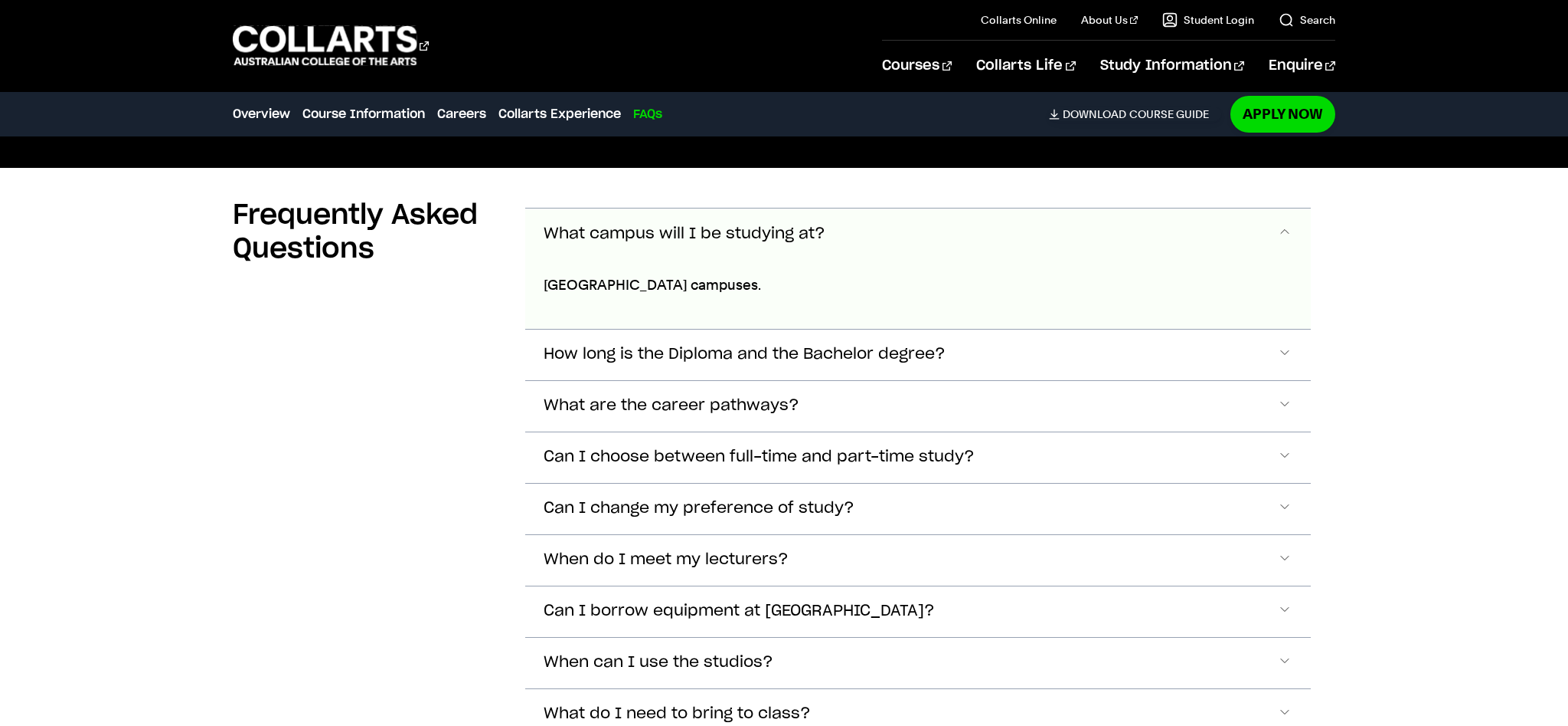
scroll to position [6361, 0]
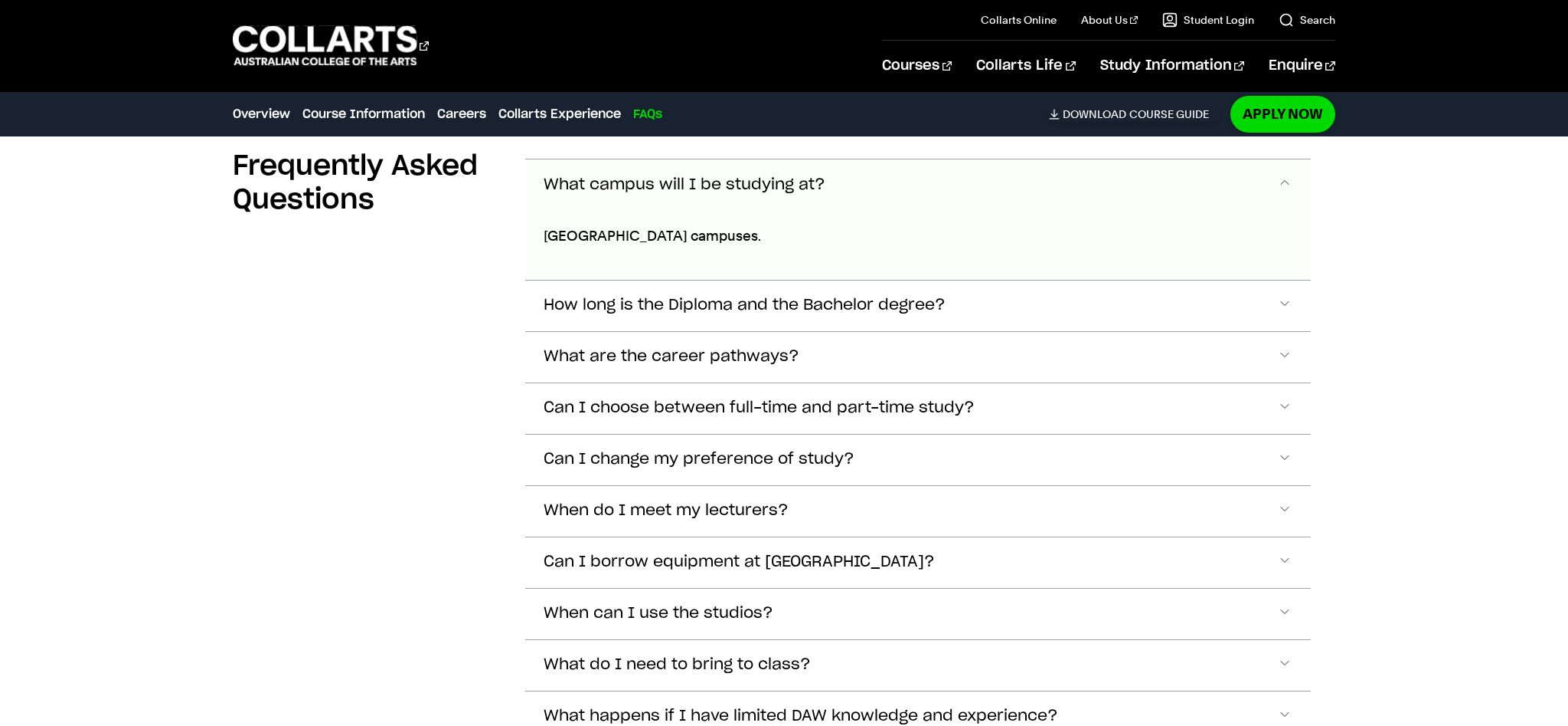
click at [648, 176] on span "What campus will I be studying at?" at bounding box center [685, 185] width 282 height 18
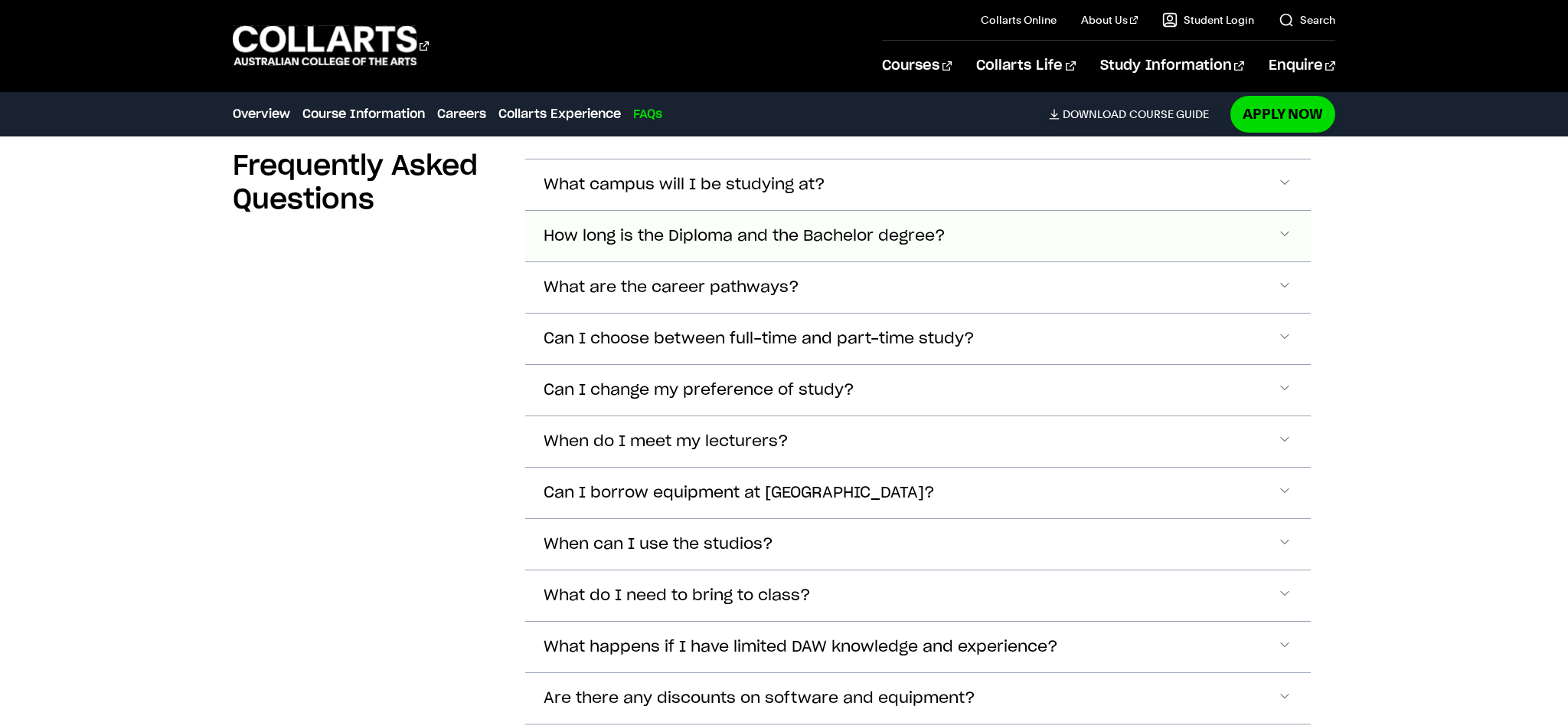
click at [655, 227] on span "How long is the Diploma and the Bachelor degree?" at bounding box center [745, 236] width 402 height 18
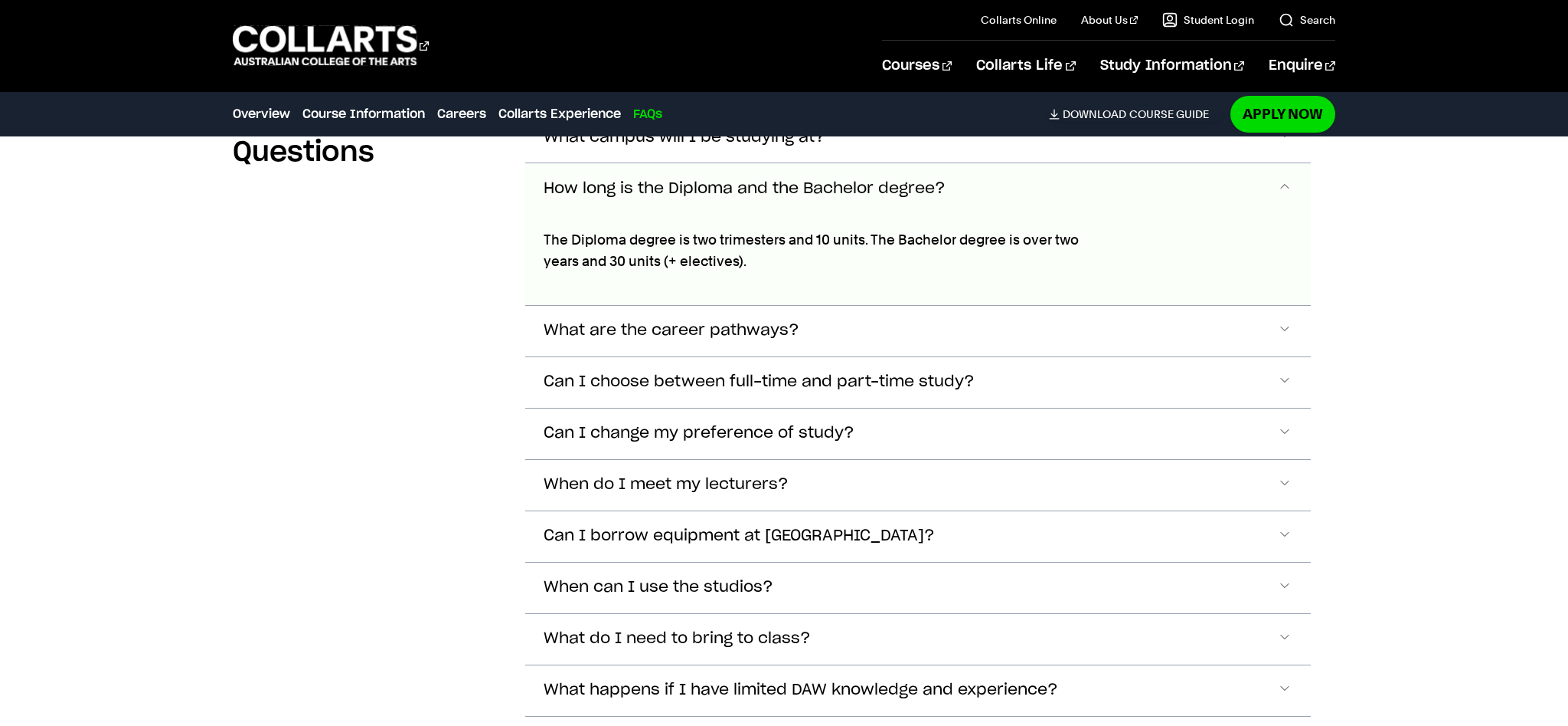
scroll to position [6412, 0]
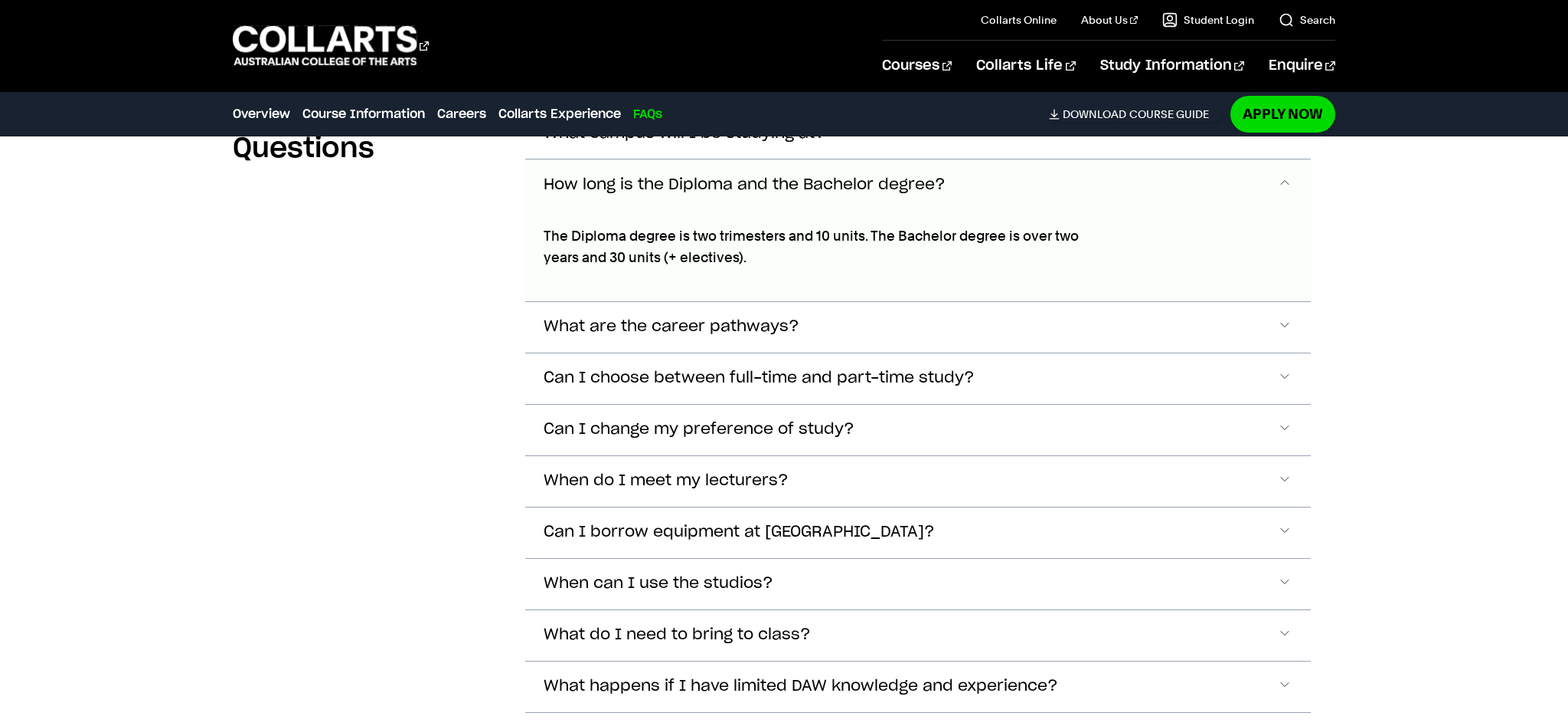
click at [655, 176] on button "How long is the Diploma and the Bachelor degree?" at bounding box center [918, 185] width 786 height 51
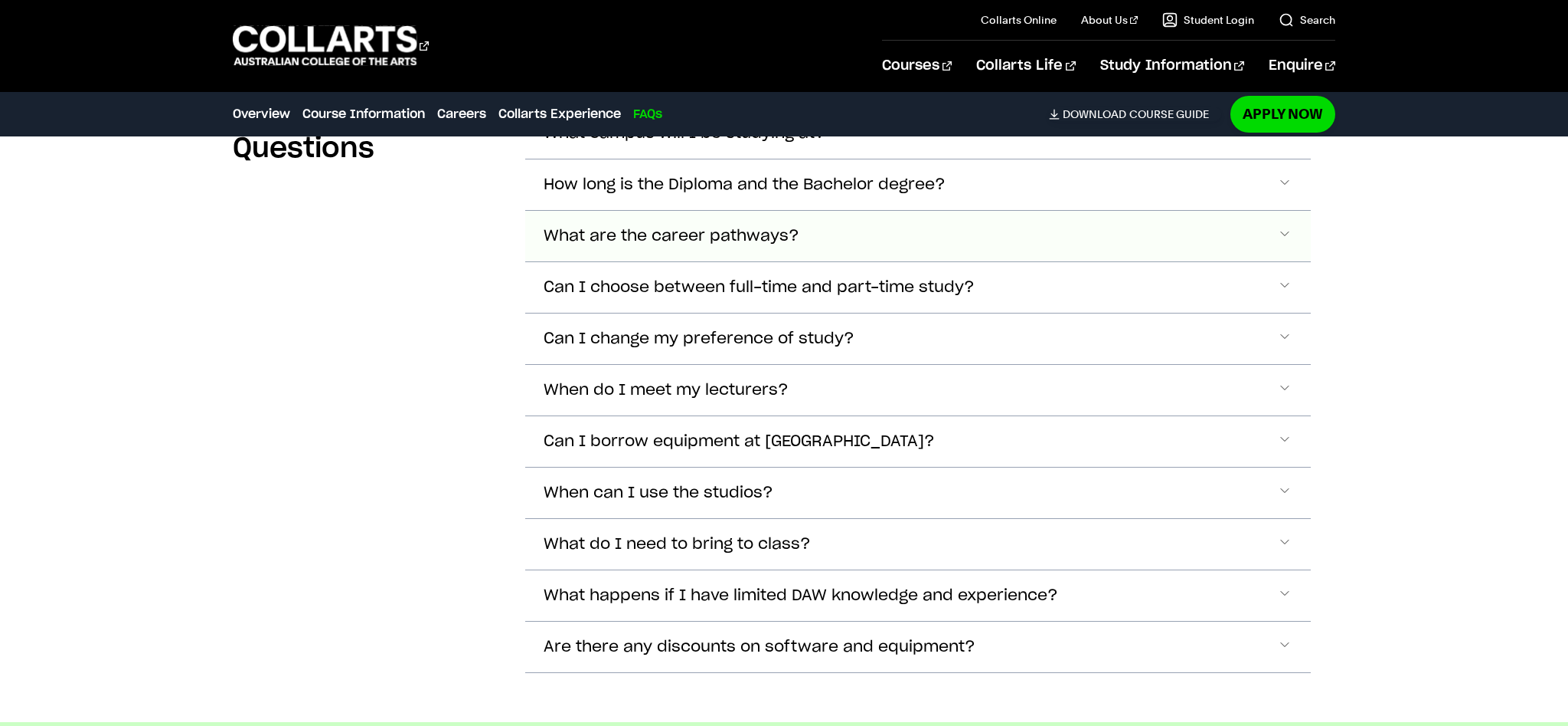
click at [681, 227] on button "What are the career pathways?" at bounding box center [918, 236] width 786 height 51
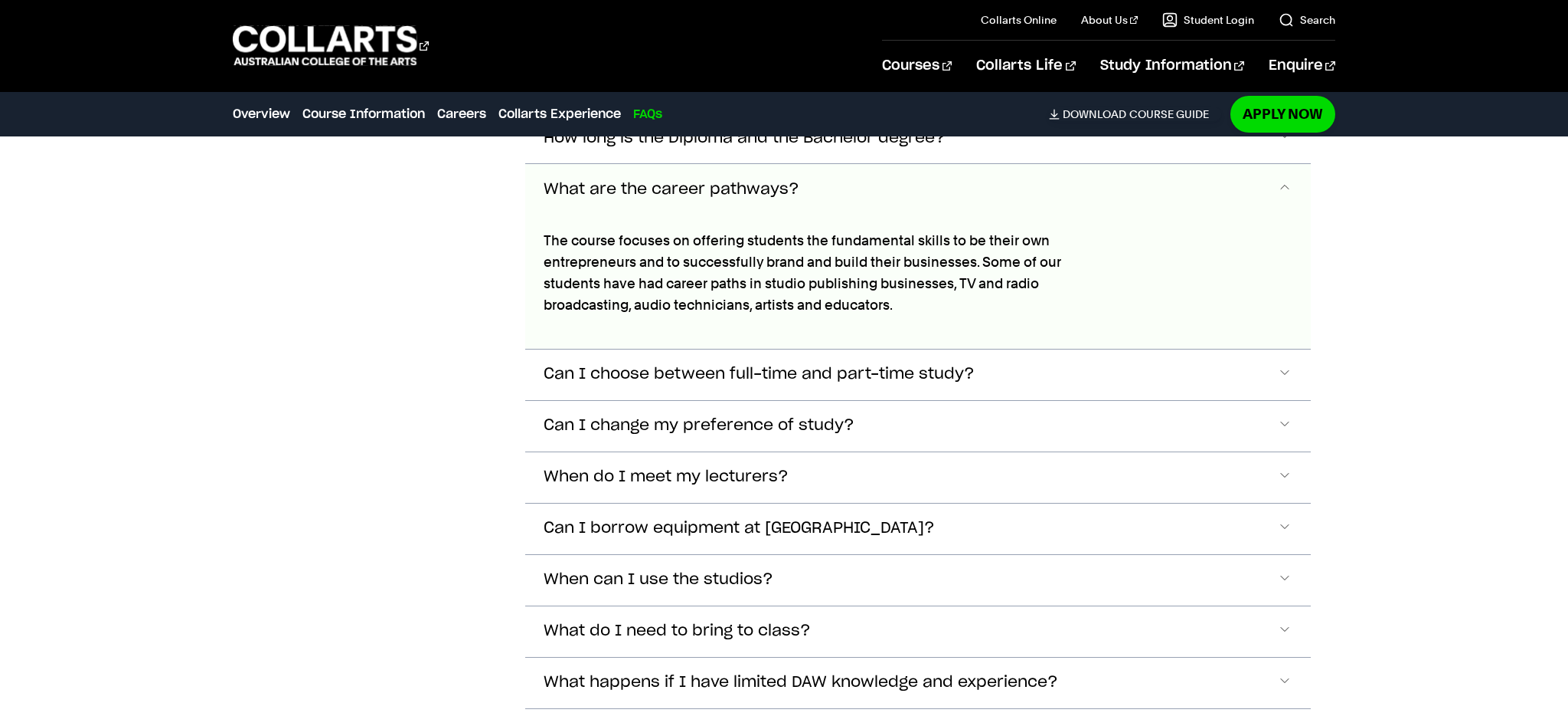
scroll to position [6463, 0]
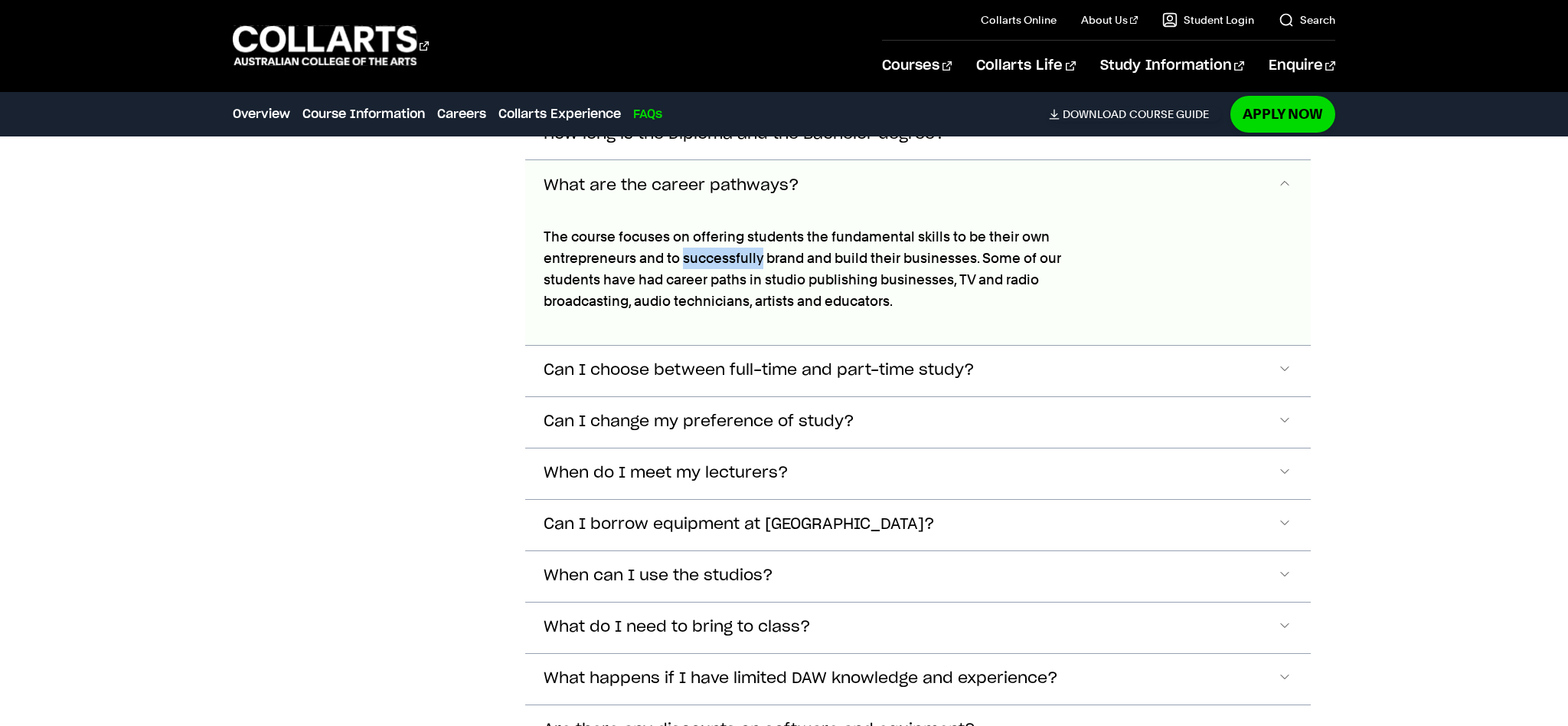
click at [681, 227] on p "The course focuses on offering students the fundamental skills to be their own …" at bounding box center [828, 269] width 568 height 86
click at [681, 179] on button "What are the career pathways?" at bounding box center [918, 185] width 786 height 51
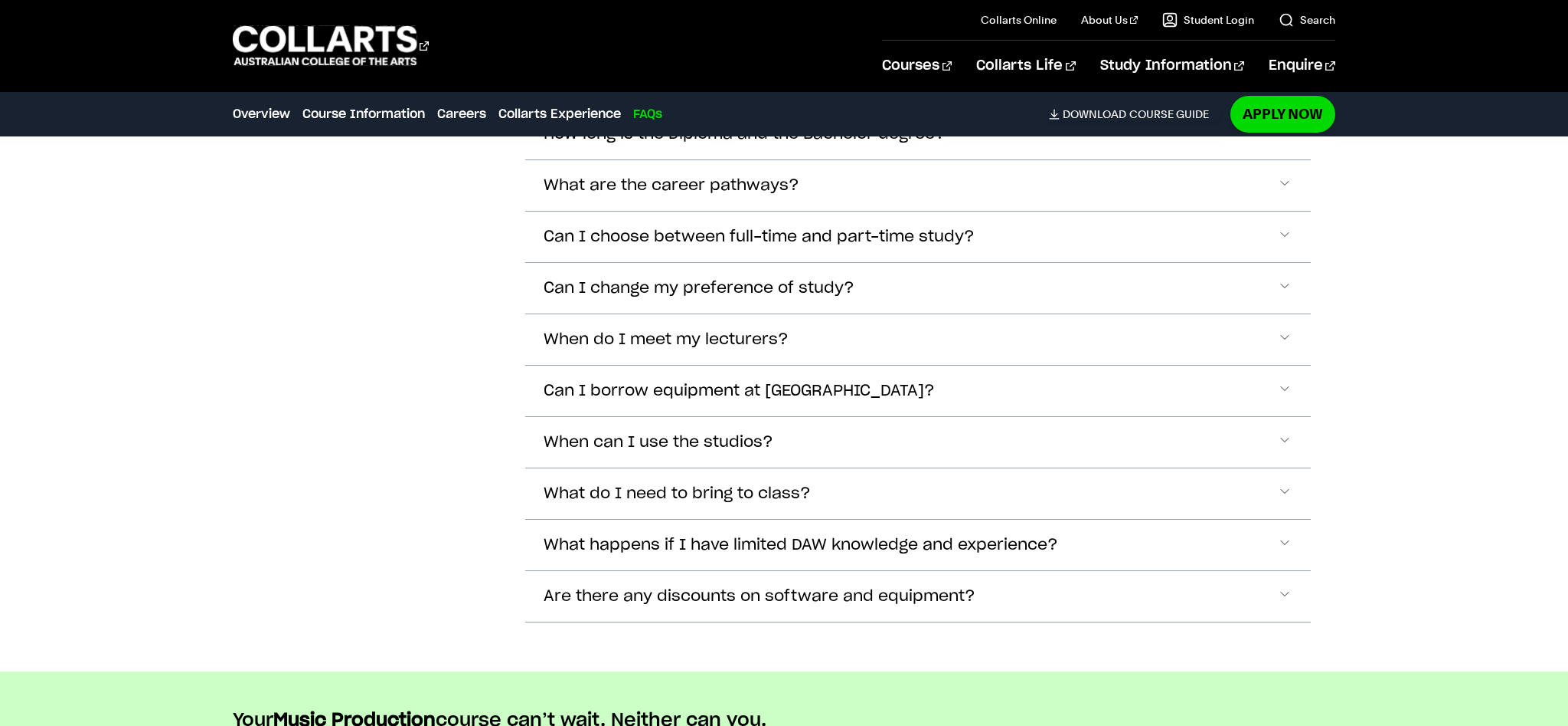
drag, startPoint x: 455, startPoint y: 294, endPoint x: 459, endPoint y: 207, distance: 87.1
click at [460, 208] on div "Frequently Asked Questions" at bounding box center [366, 332] width 268 height 580
click at [459, 207] on div "Frequently Asked Questions" at bounding box center [366, 332] width 268 height 580
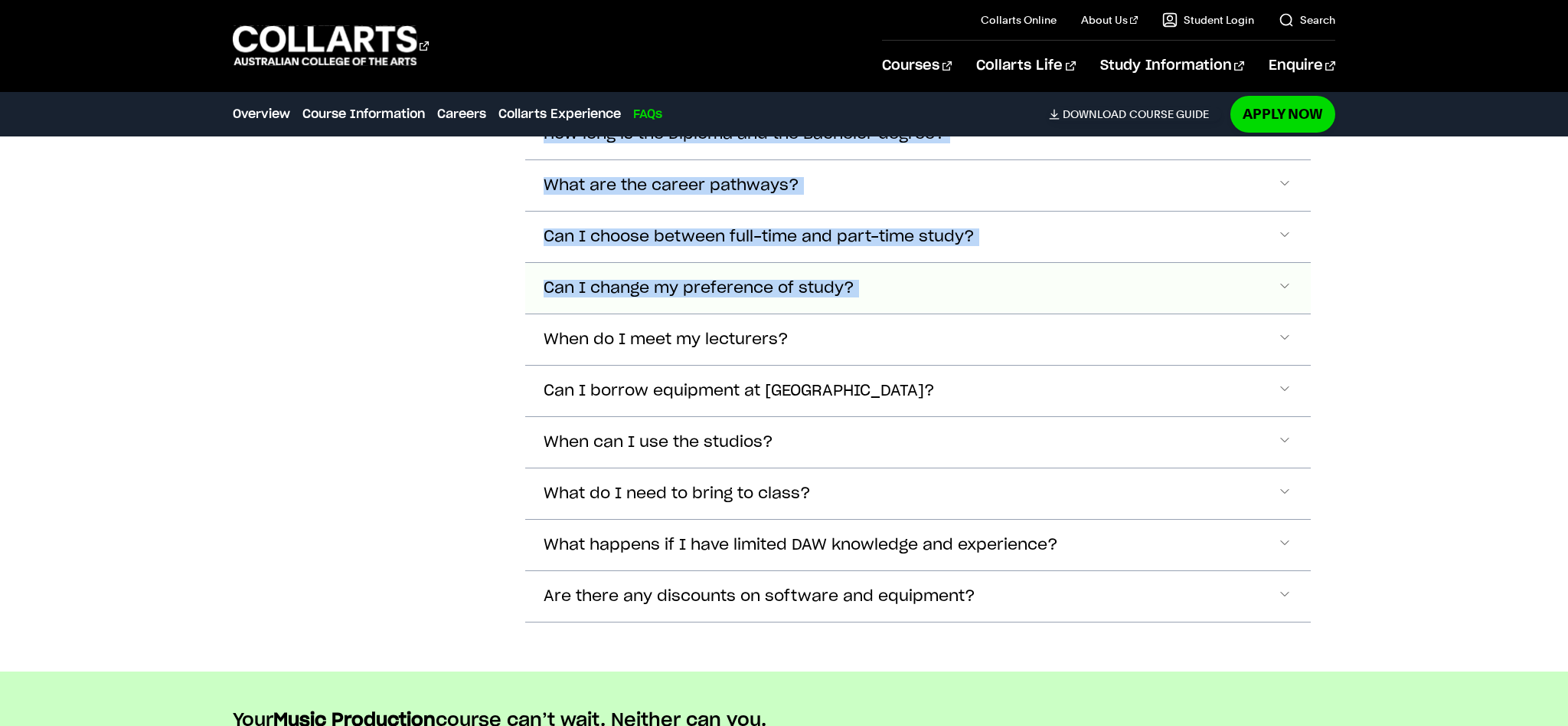
drag, startPoint x: 511, startPoint y: 214, endPoint x: 721, endPoint y: 262, distance: 215.4
click at [721, 262] on section "Frequently Asked Questions What campus will I be studying at? Wellington St and…" at bounding box center [784, 344] width 1103 height 655
click at [496, 286] on div "Frequently Asked Questions" at bounding box center [366, 332] width 268 height 580
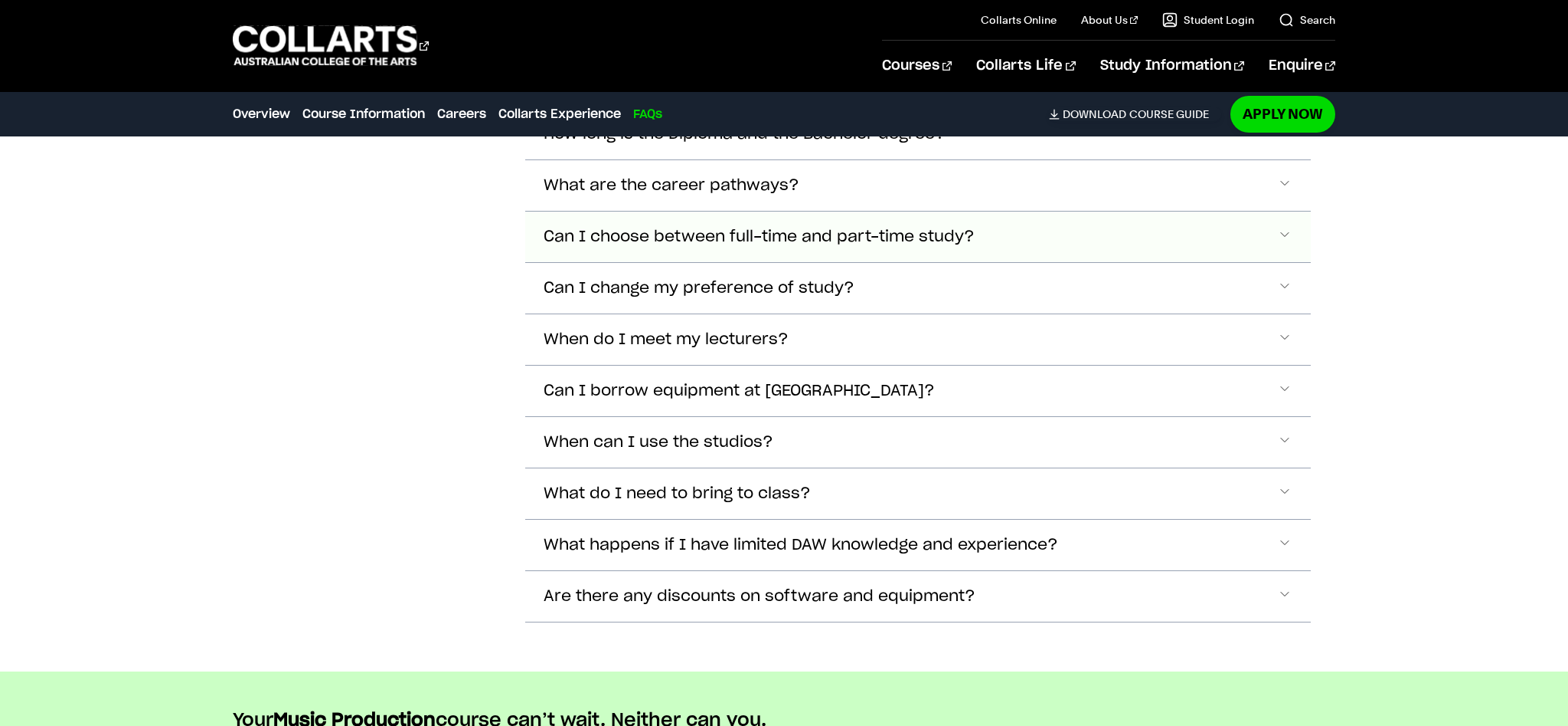
click at [589, 228] on span "Can I choose between full-time and part-time study?" at bounding box center [759, 236] width 431 height 18
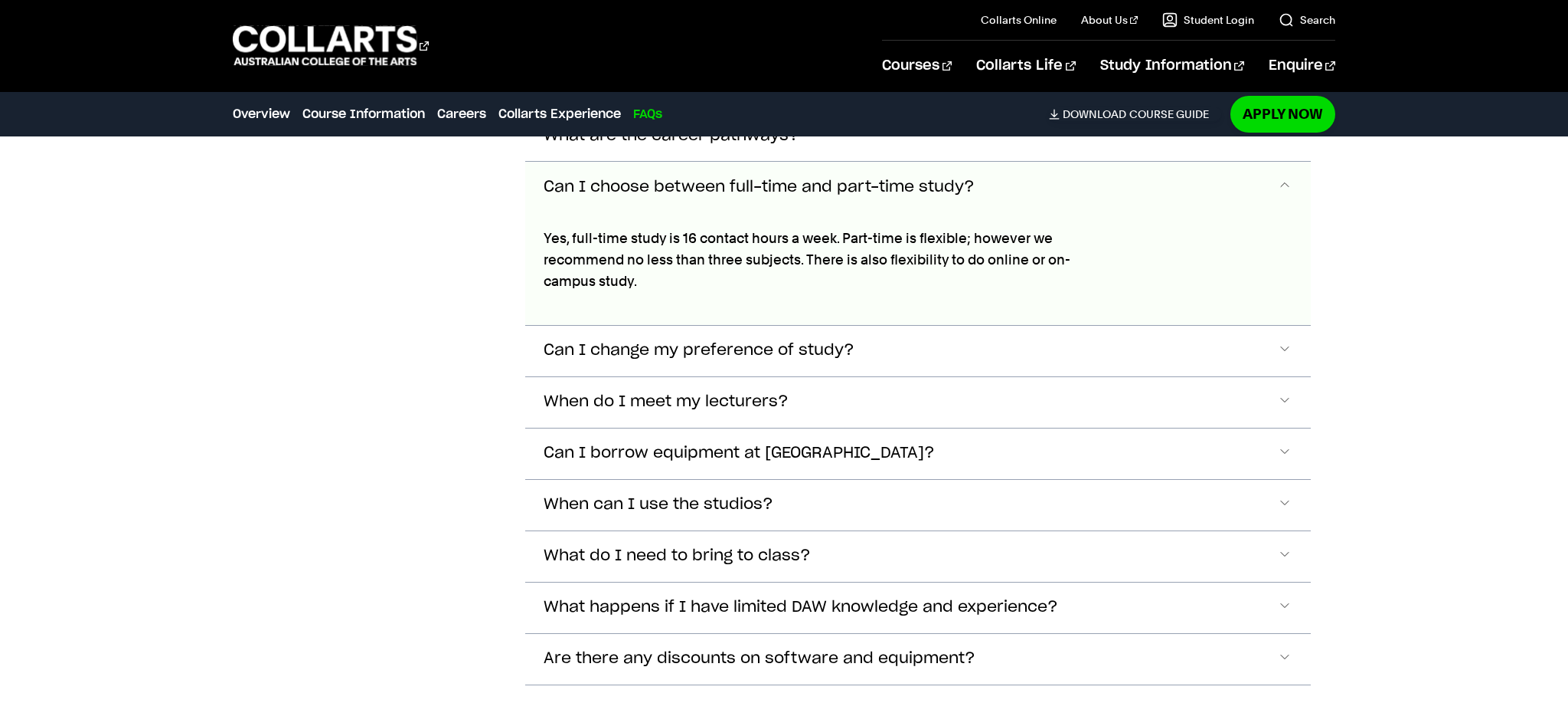
scroll to position [6514, 0]
click at [609, 177] on span "Can I choose between full-time and part-time study?" at bounding box center [759, 185] width 431 height 18
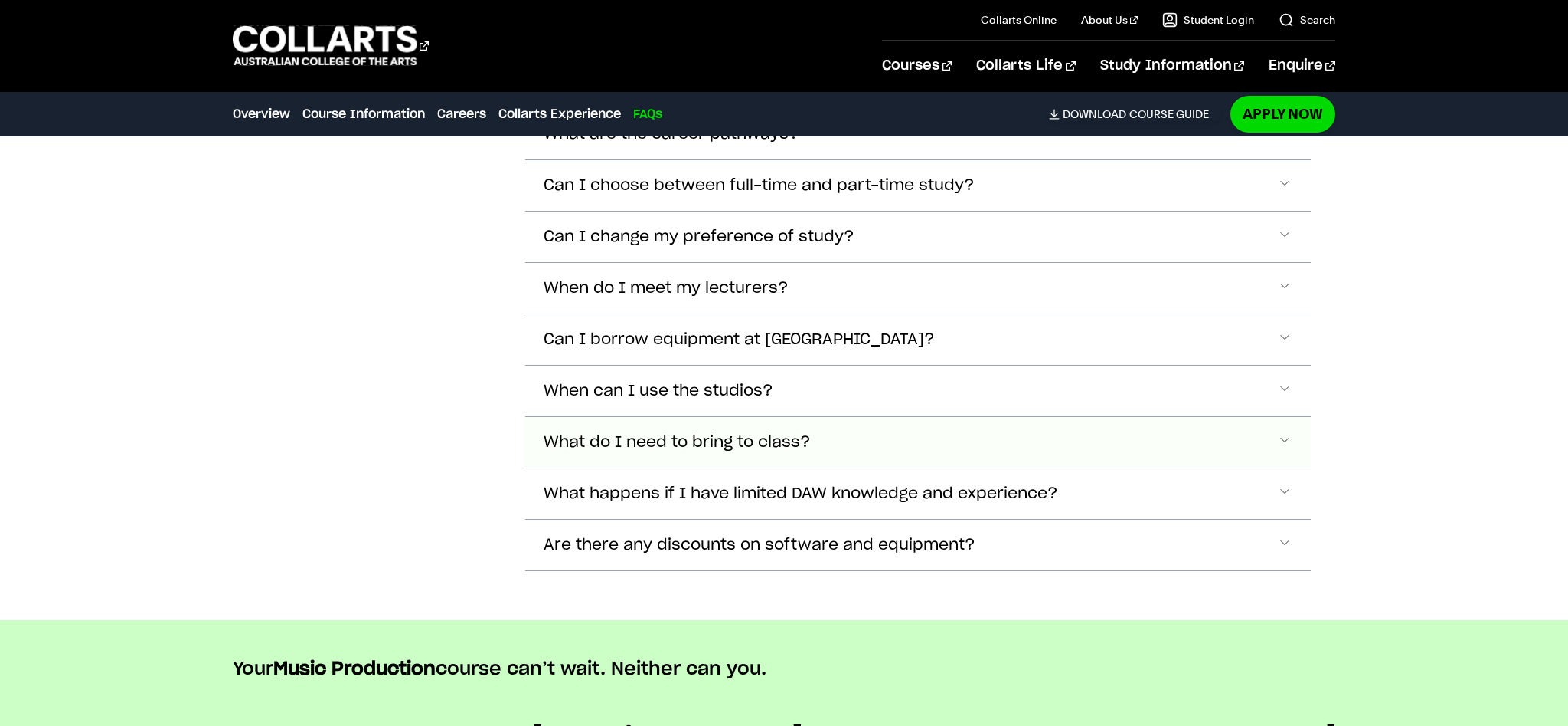
click at [571, 434] on span "What do I need to bring to class?" at bounding box center [677, 442] width 267 height 18
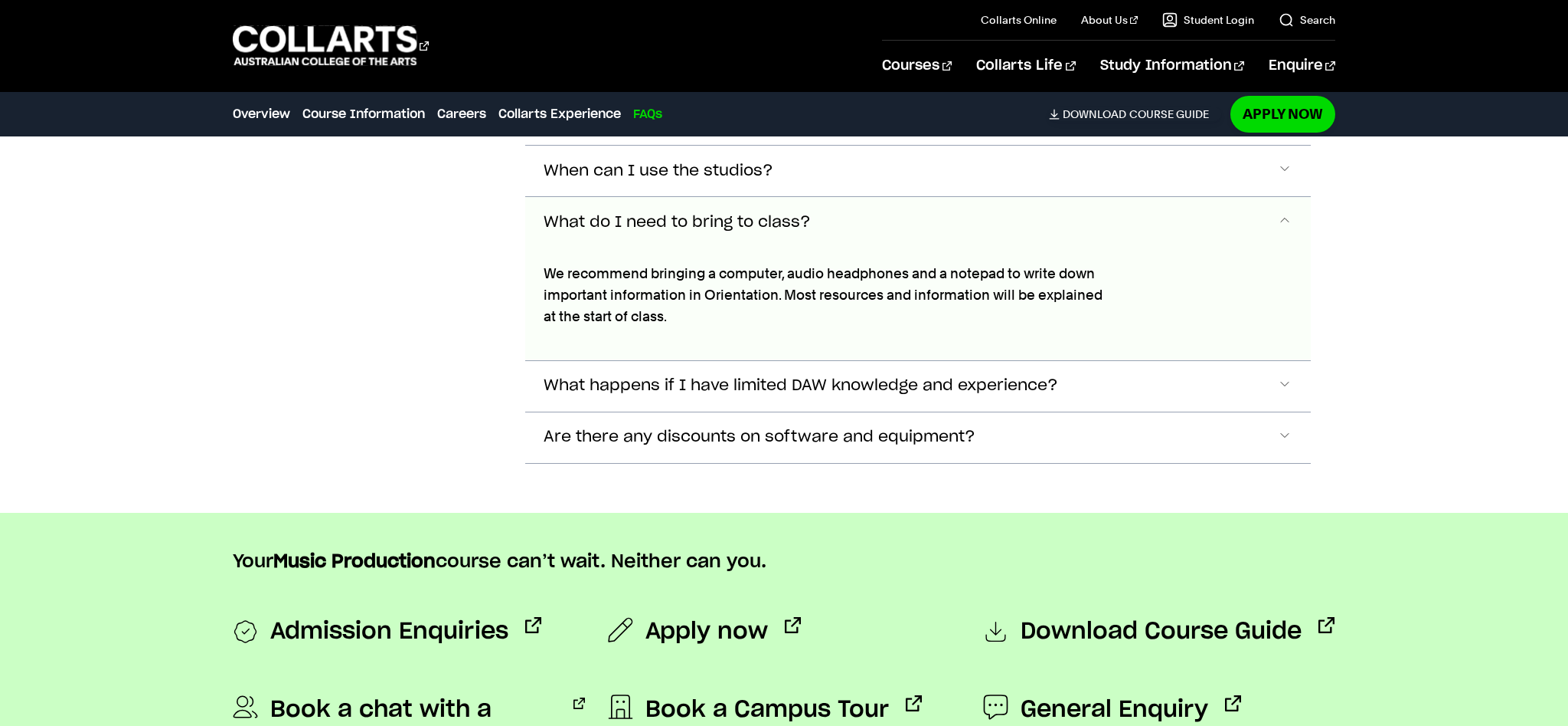
scroll to position [6769, 0]
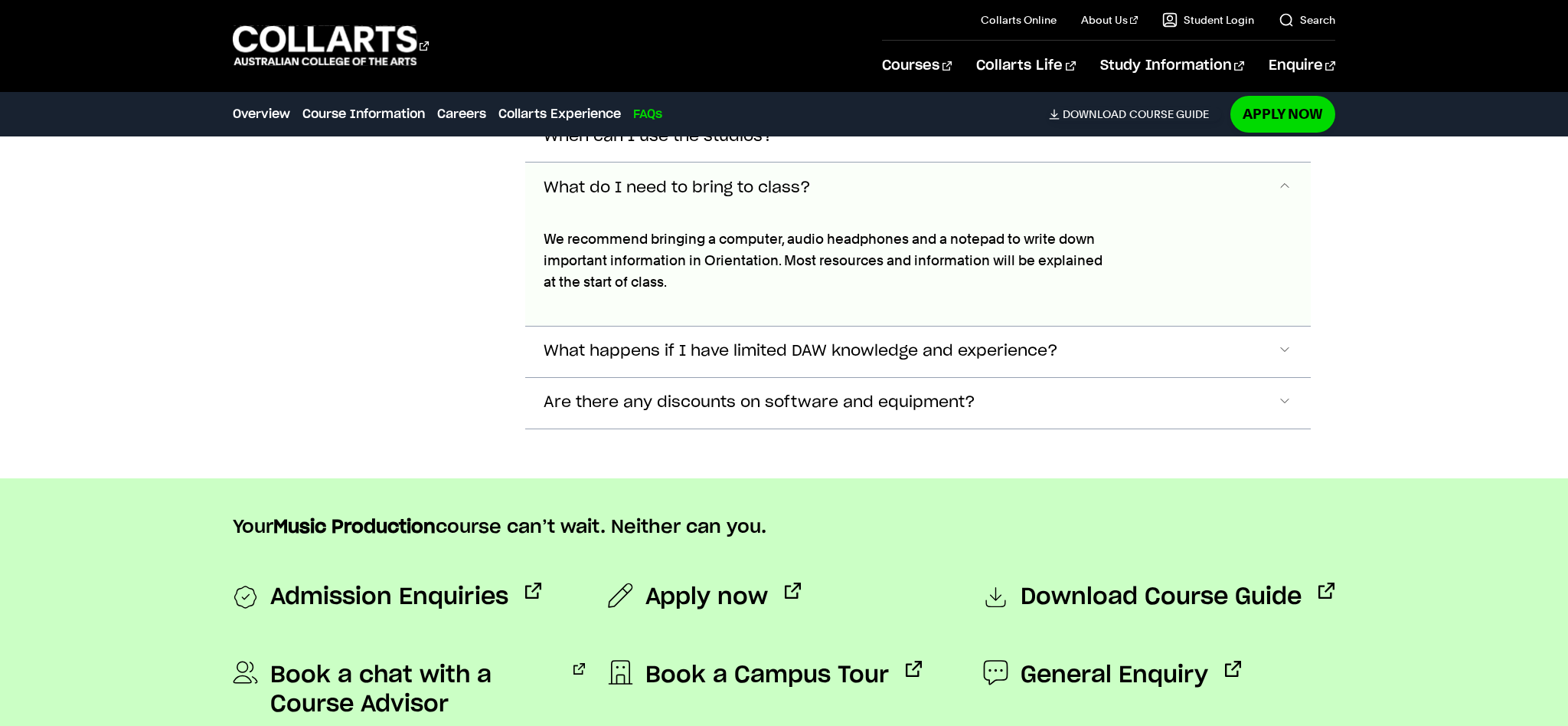
click at [632, 179] on span "What do I need to bring to class?" at bounding box center [677, 187] width 267 height 18
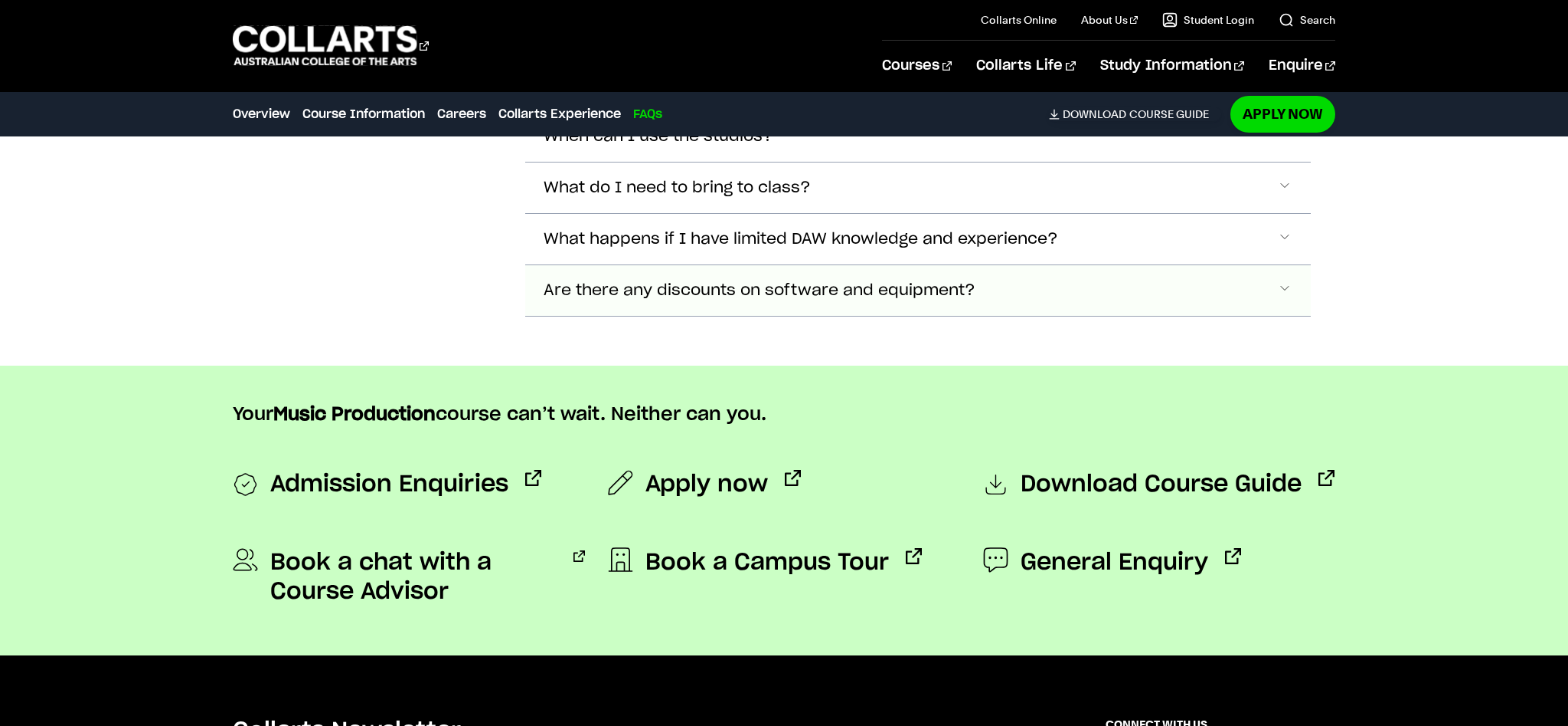
click at [607, 282] on span "Are there any discounts on software and equipment?" at bounding box center [760, 290] width 432 height 18
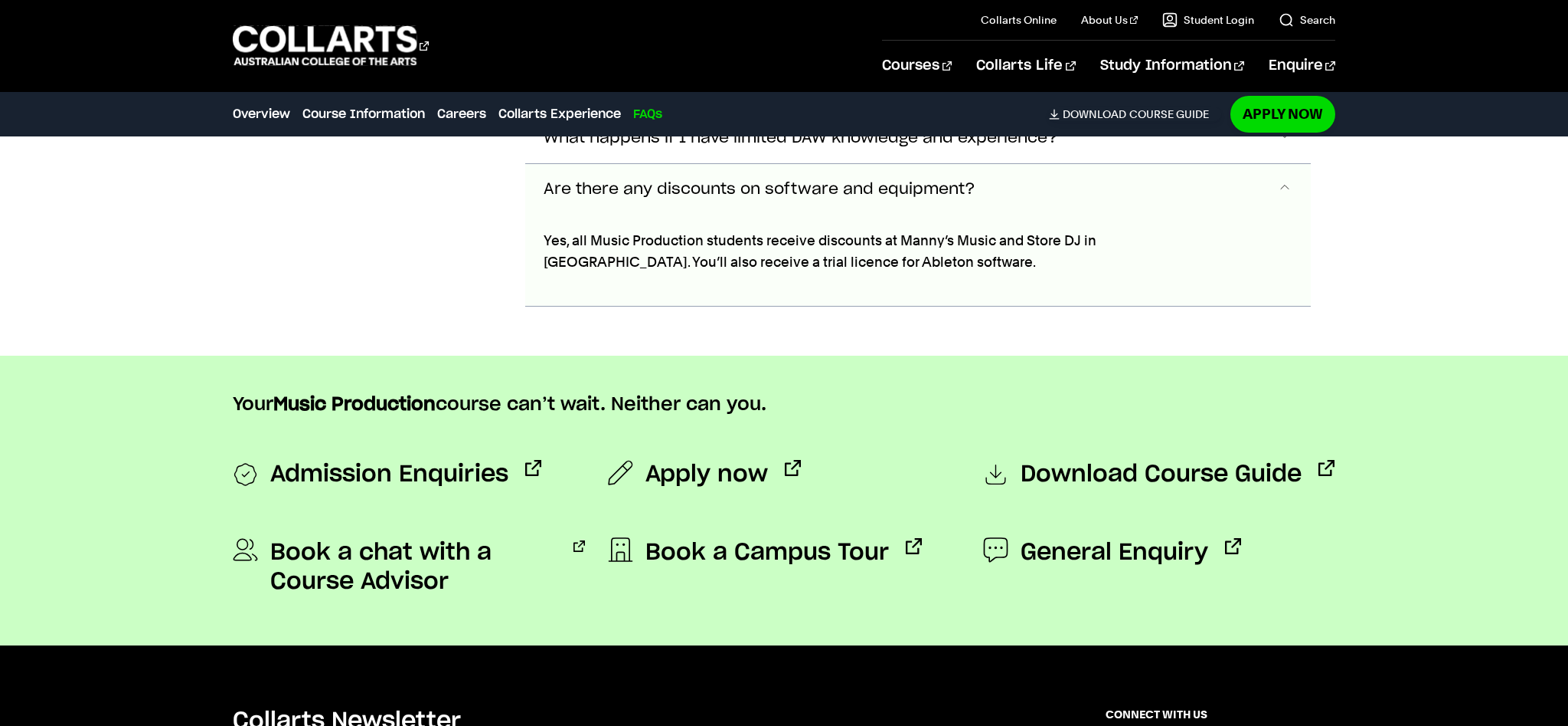
scroll to position [6871, 0]
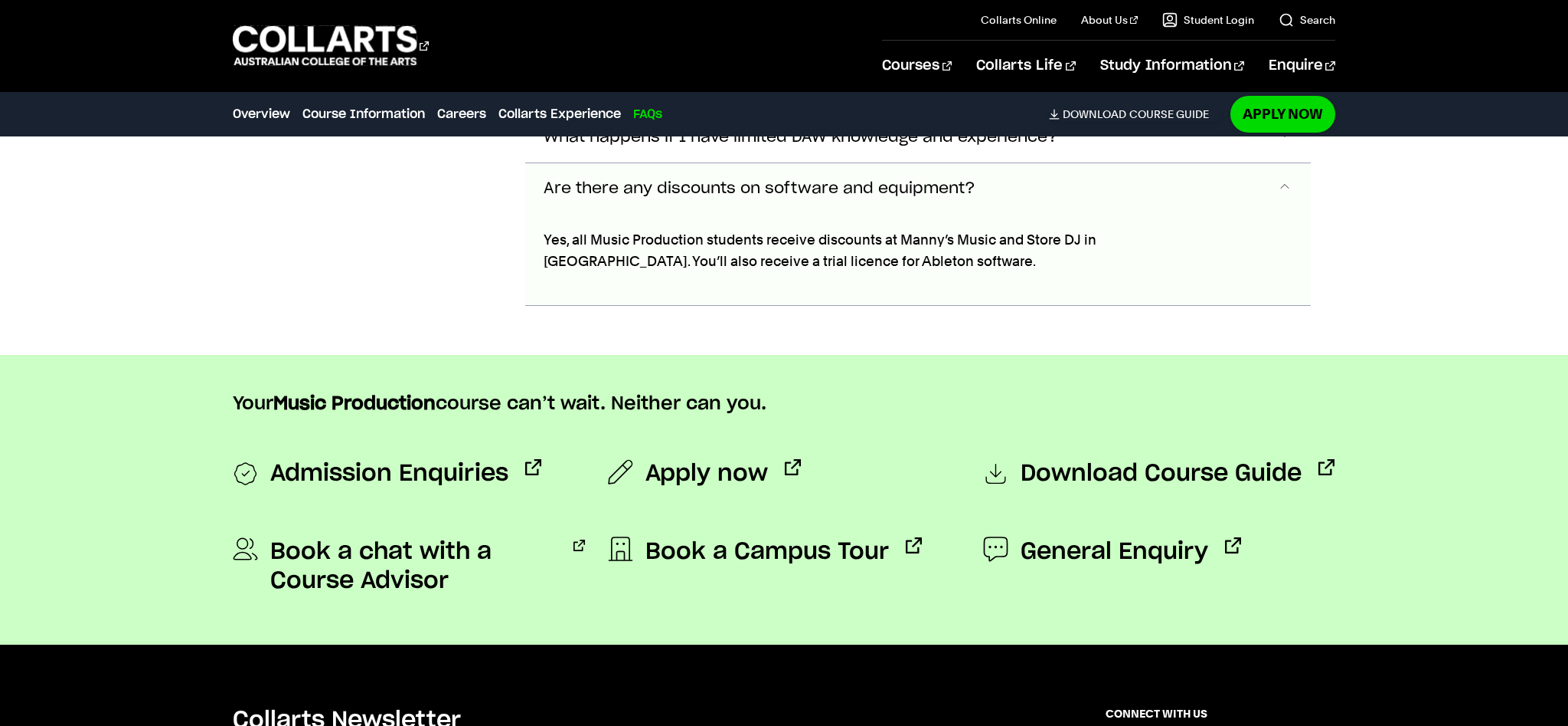
click at [563, 172] on button "Are there any discounts on software and equipment?" at bounding box center [918, 188] width 786 height 51
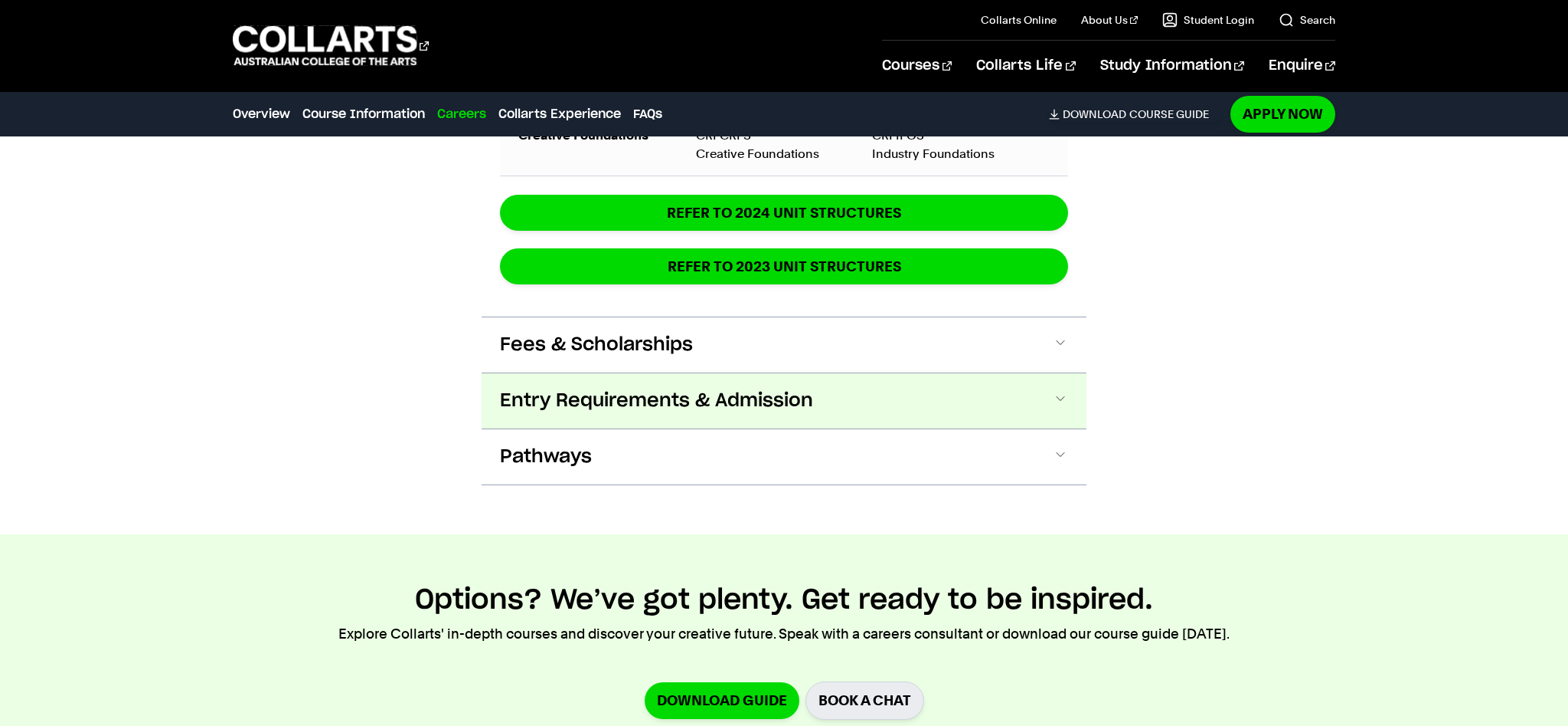
click at [664, 388] on span "Entry Requirements & Admission" at bounding box center [657, 401] width 313 height 24
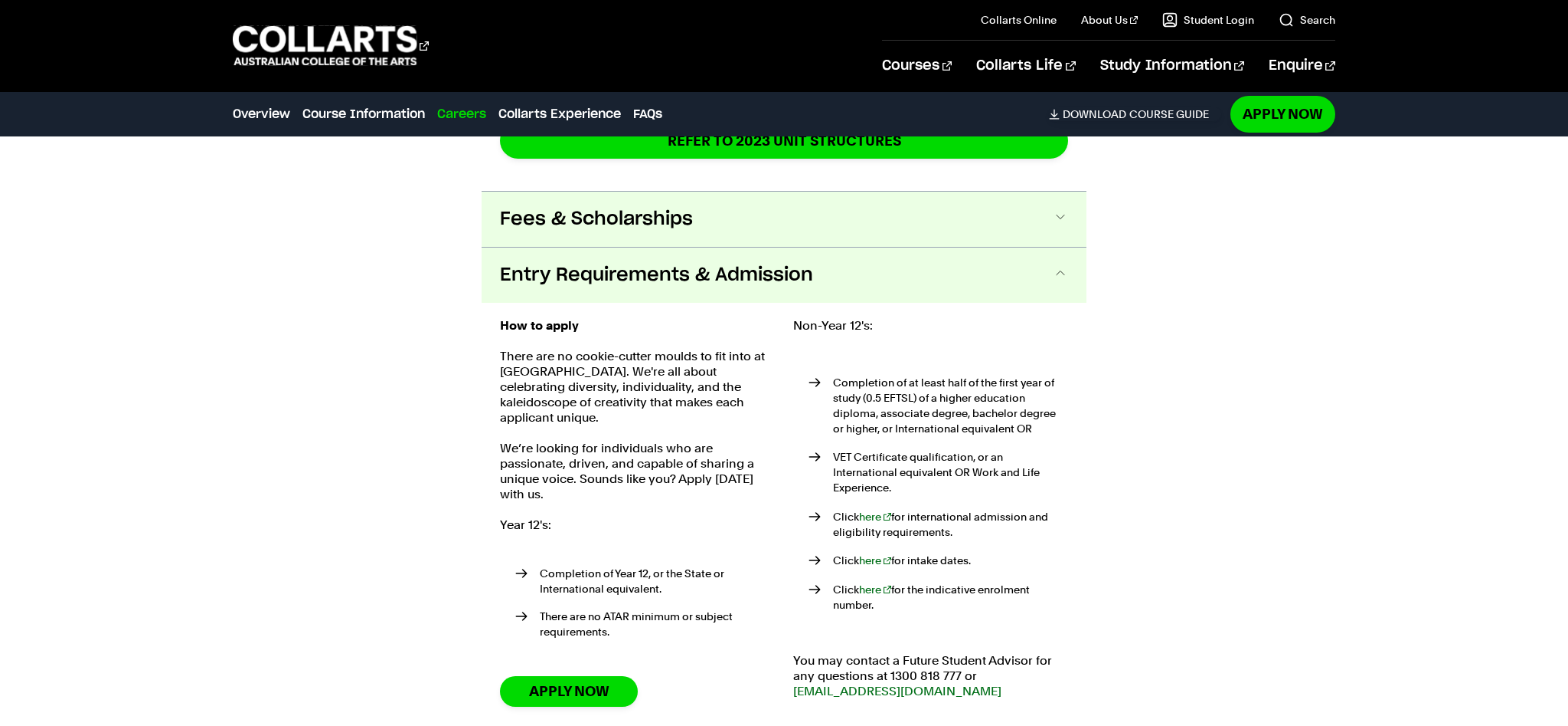
scroll to position [2621, 0]
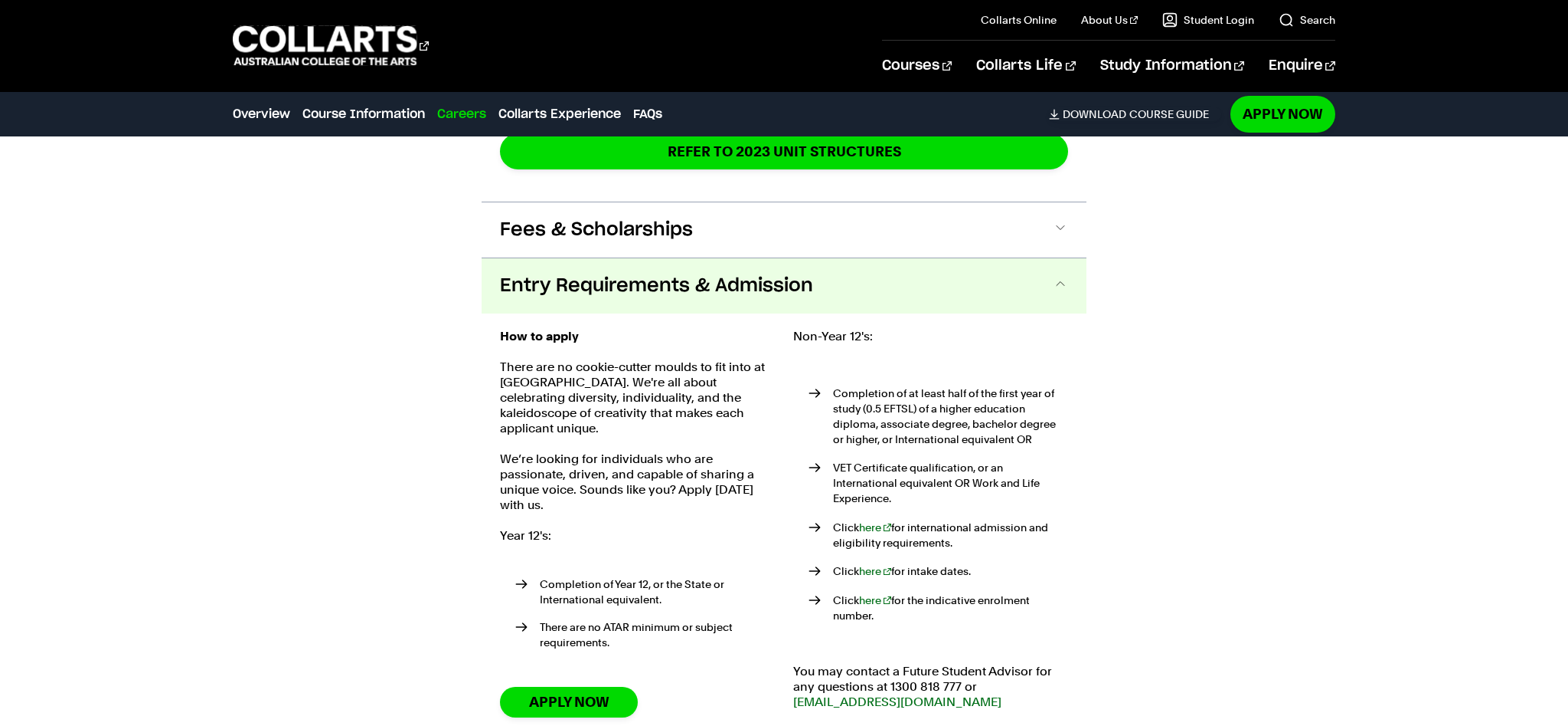
click at [914, 270] on button "Entry Requirements & Admission" at bounding box center [784, 286] width 605 height 56
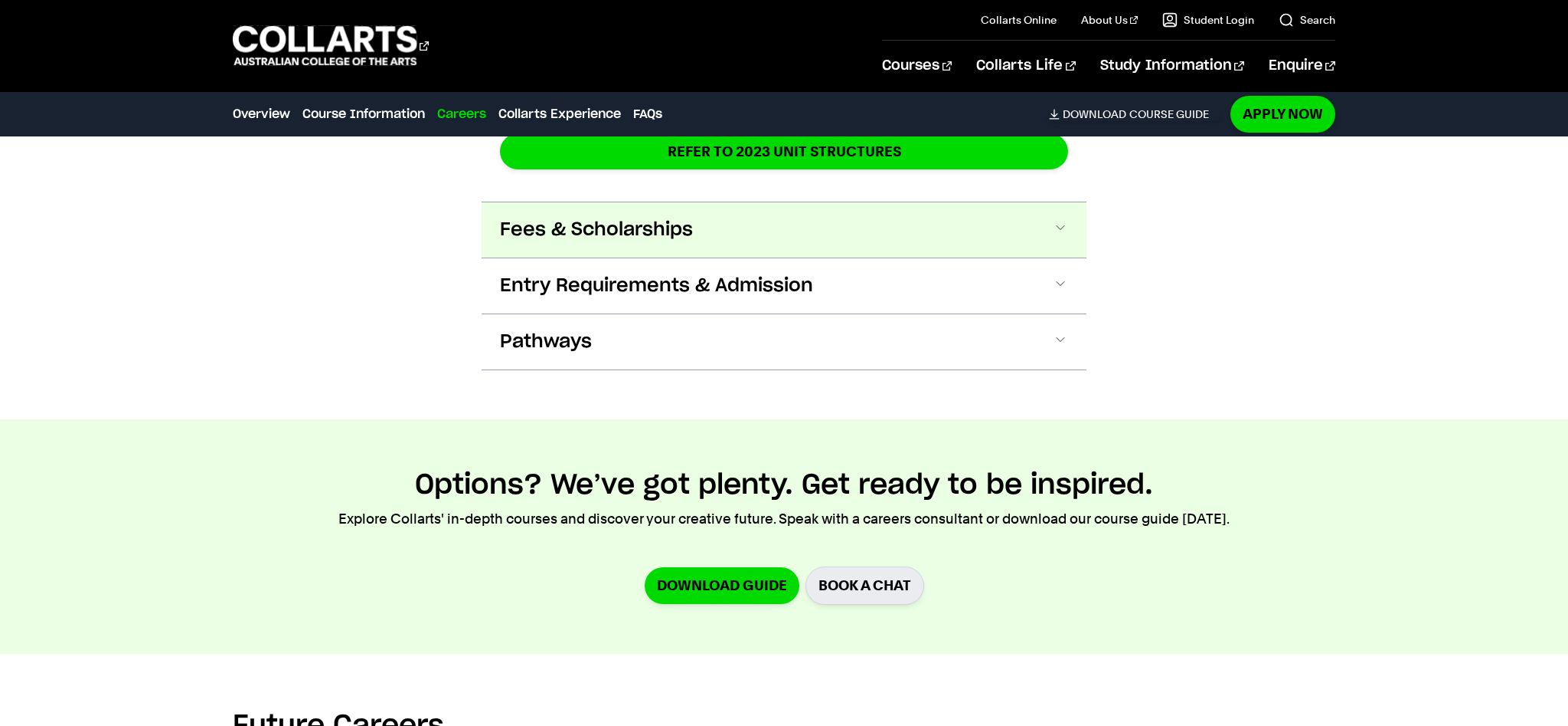
click at [891, 232] on button "Fees & Scholarships" at bounding box center [784, 230] width 605 height 56
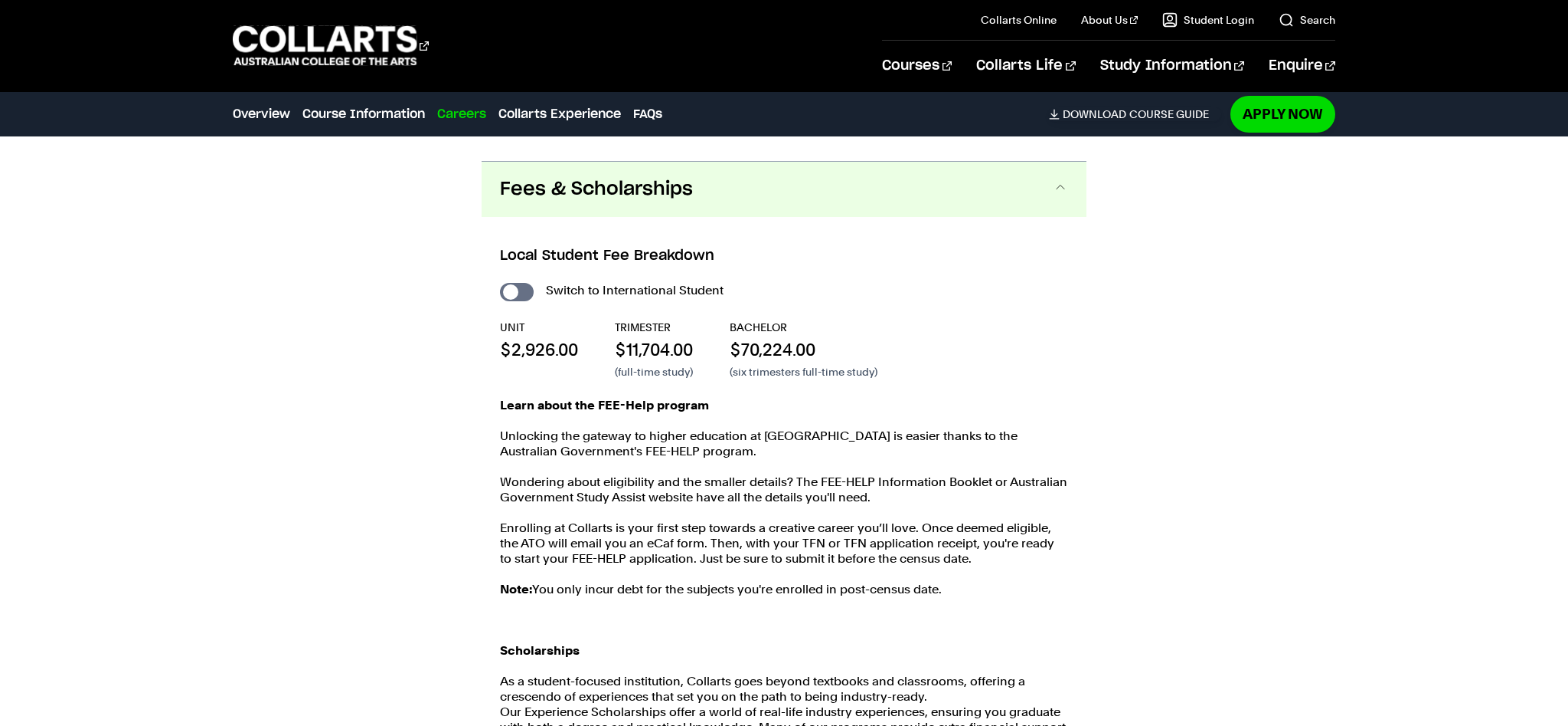
scroll to position [2664, 0]
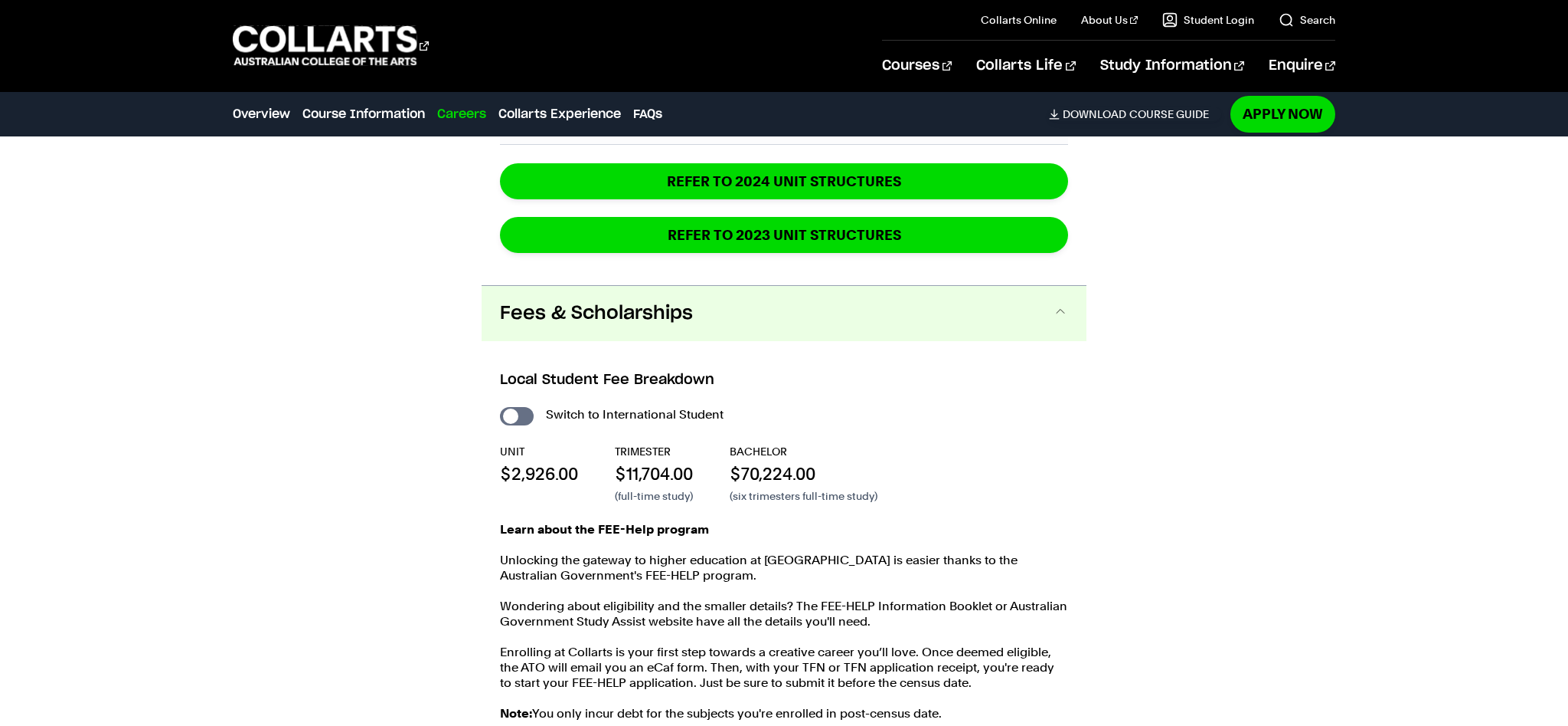
click at [679, 301] on span "Fees & Scholarships" at bounding box center [597, 313] width 193 height 24
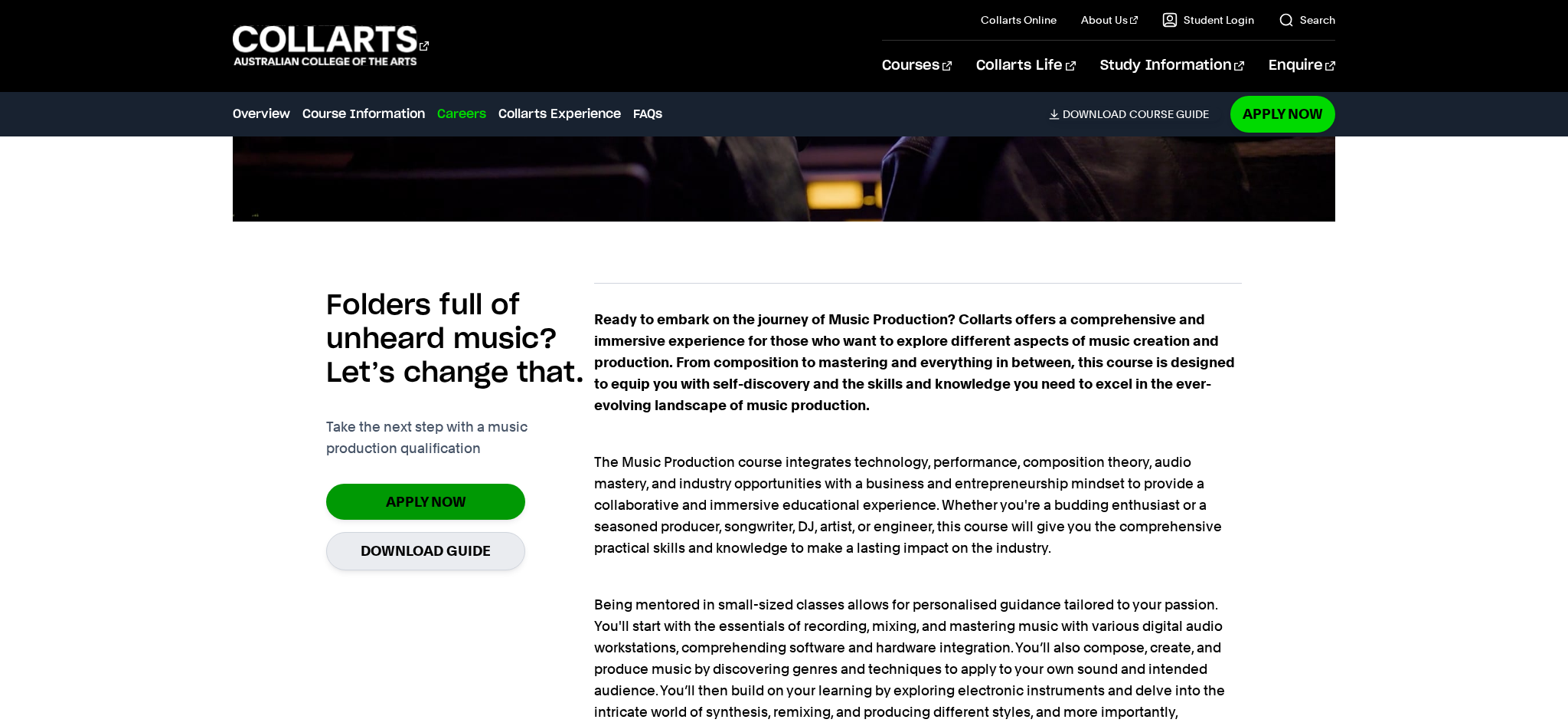
scroll to position [900, 0]
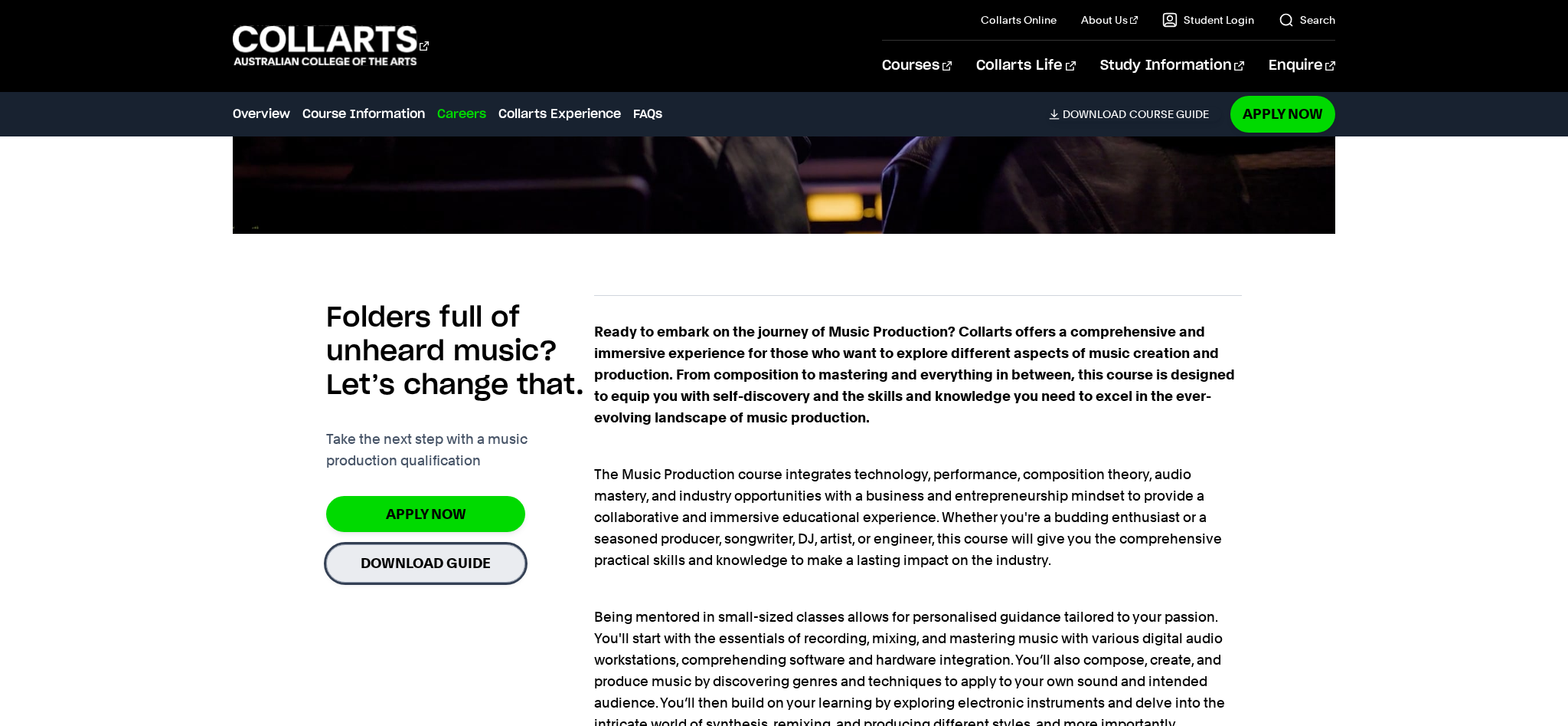
click at [493, 548] on link "Download Guide" at bounding box center [425, 563] width 199 height 37
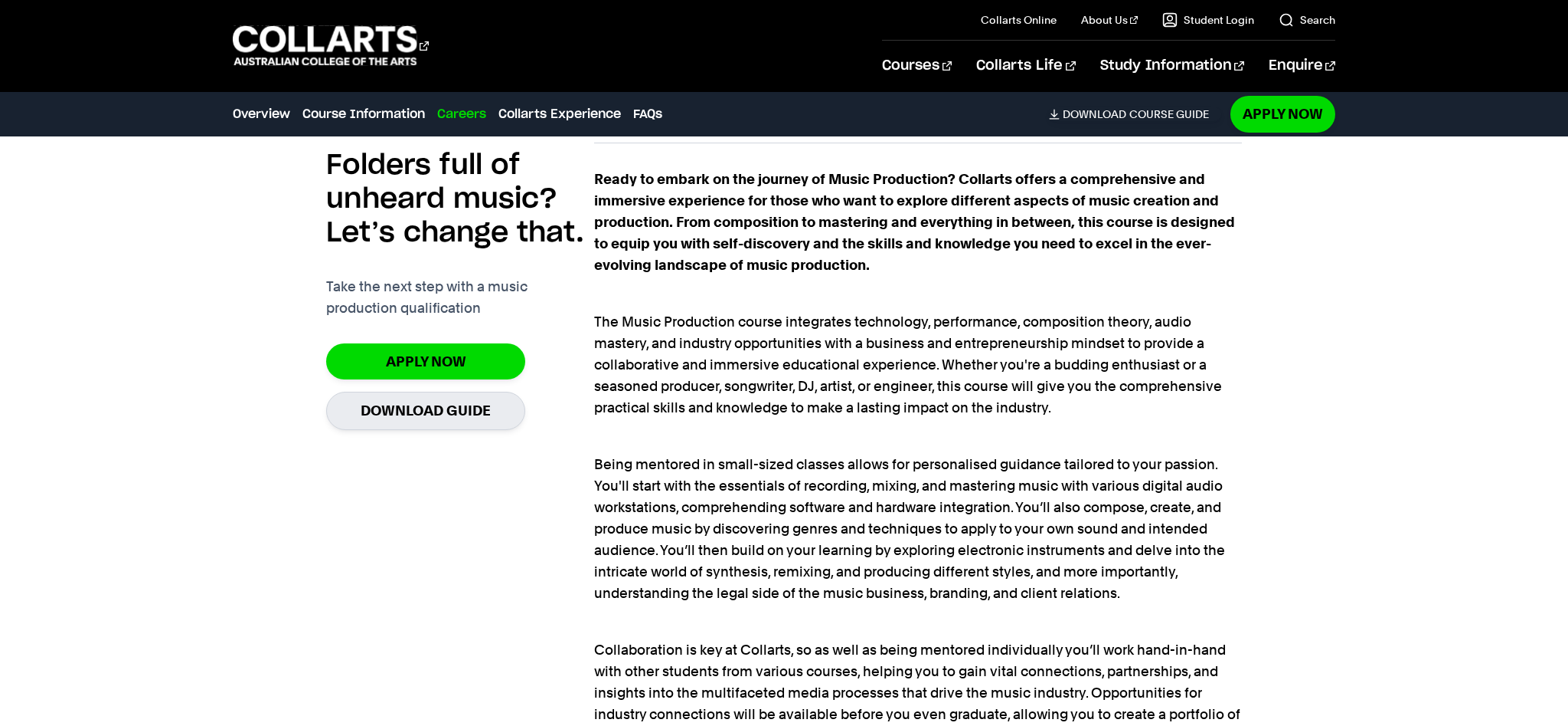
scroll to position [1055, 0]
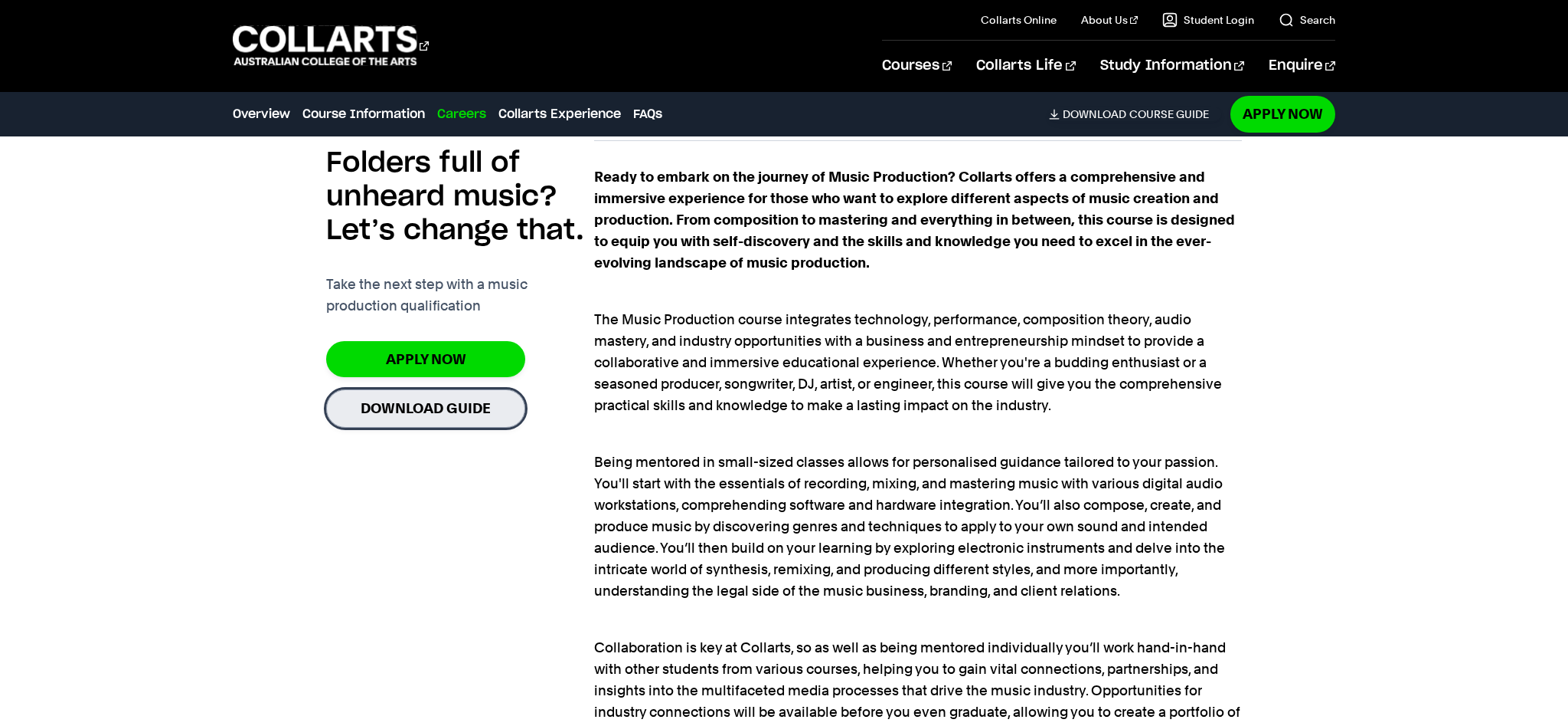
click at [434, 416] on link "Download Guide" at bounding box center [425, 408] width 199 height 37
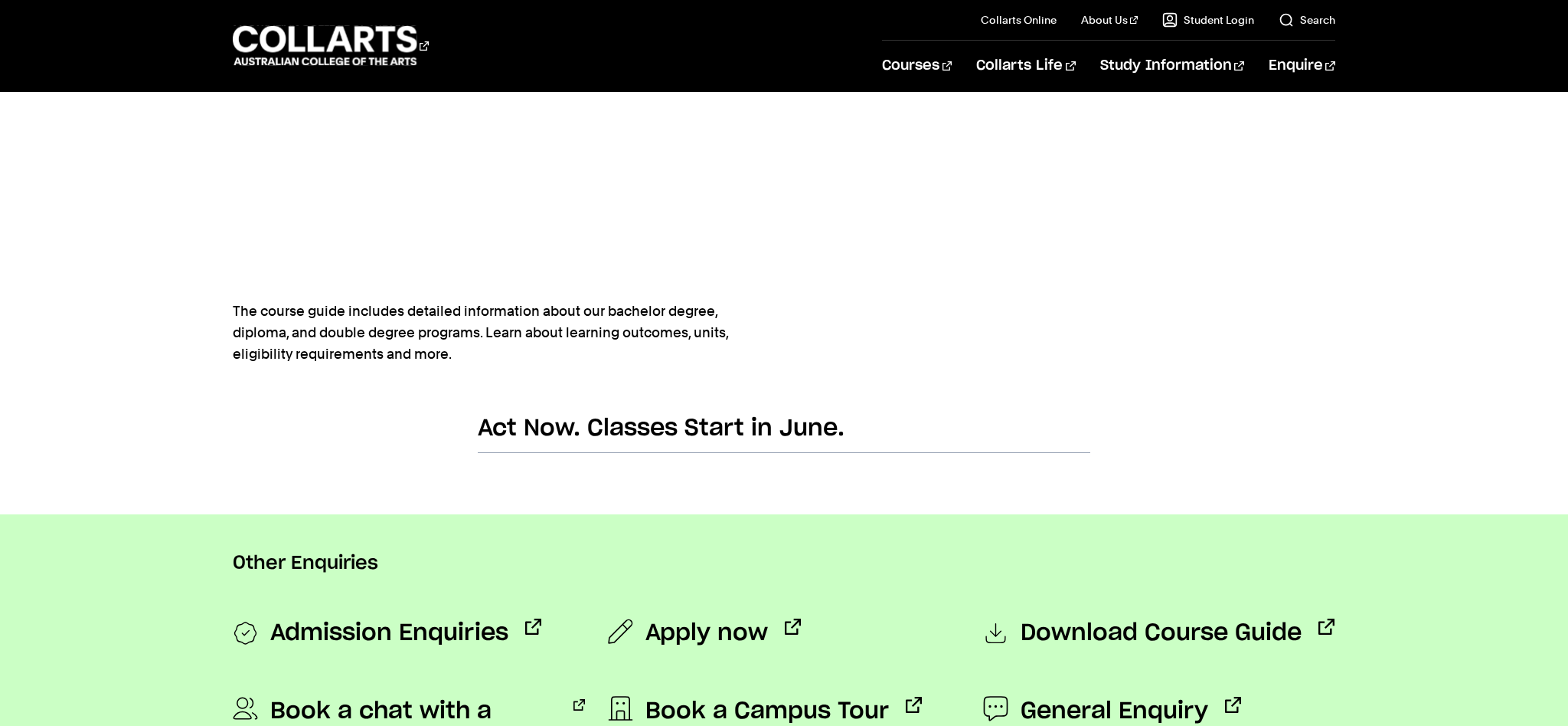
scroll to position [835, 0]
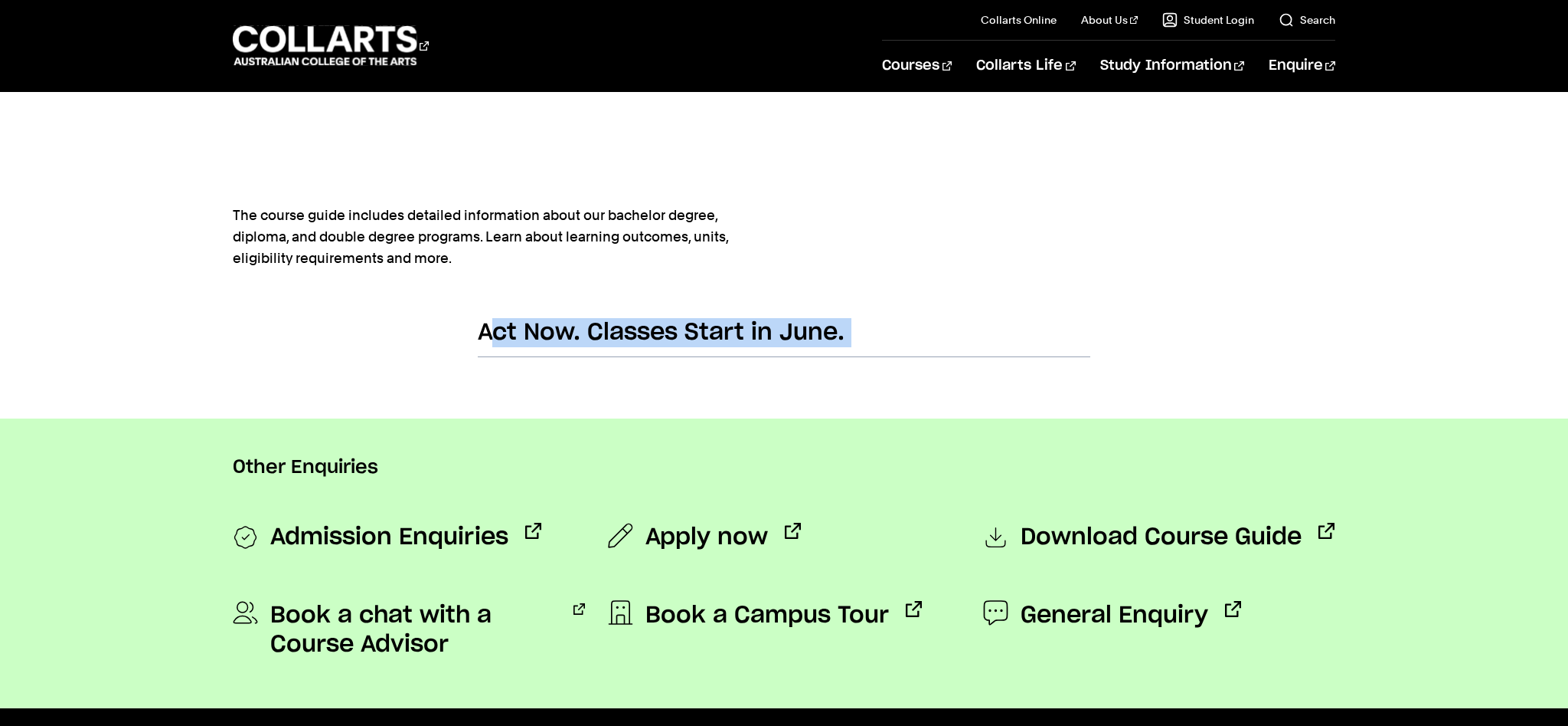
drag, startPoint x: 493, startPoint y: 309, endPoint x: 569, endPoint y: 401, distance: 119.3
click at [569, 401] on body "Courses Collarts Online Study 100% online About Us History & Values Strategic P…" at bounding box center [784, 185] width 1568 height 2042
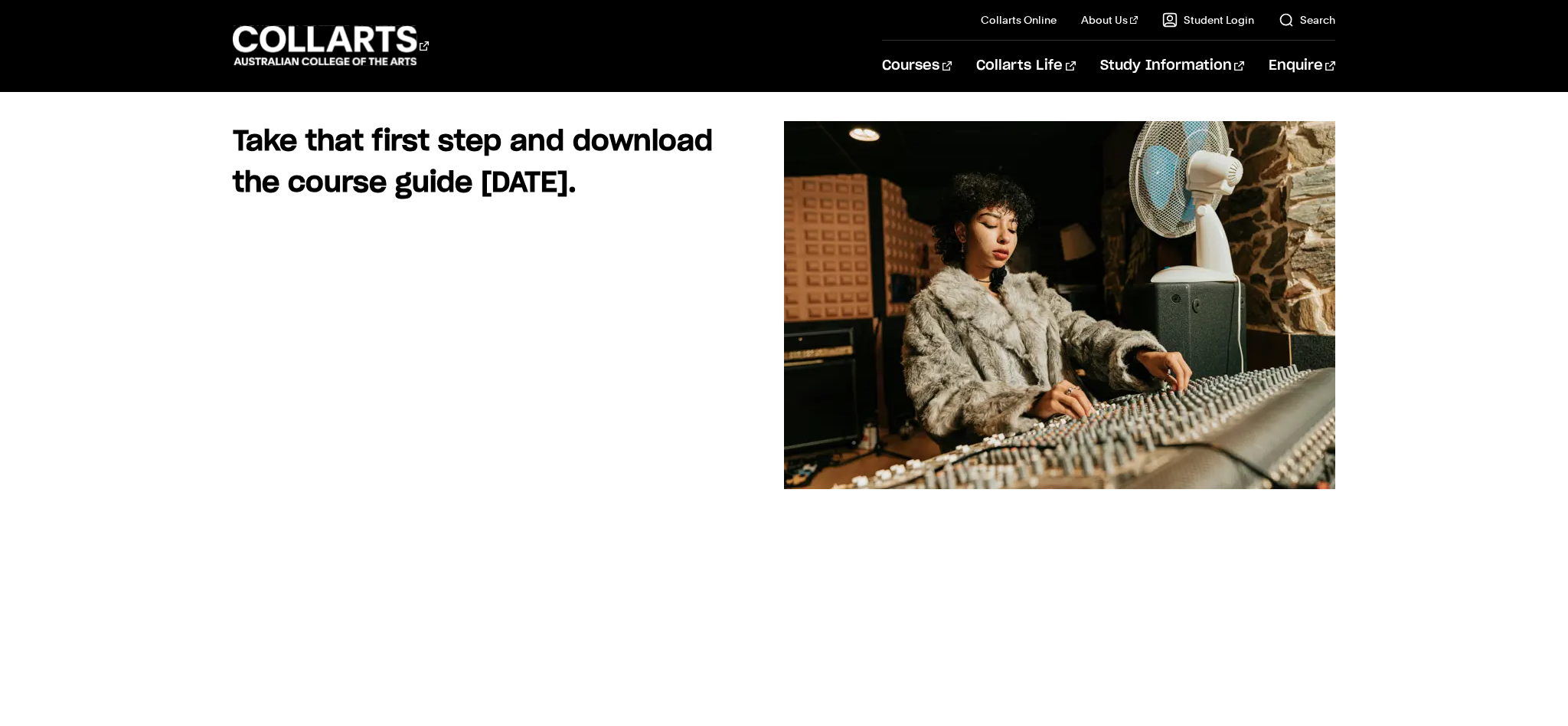
scroll to position [174, 0]
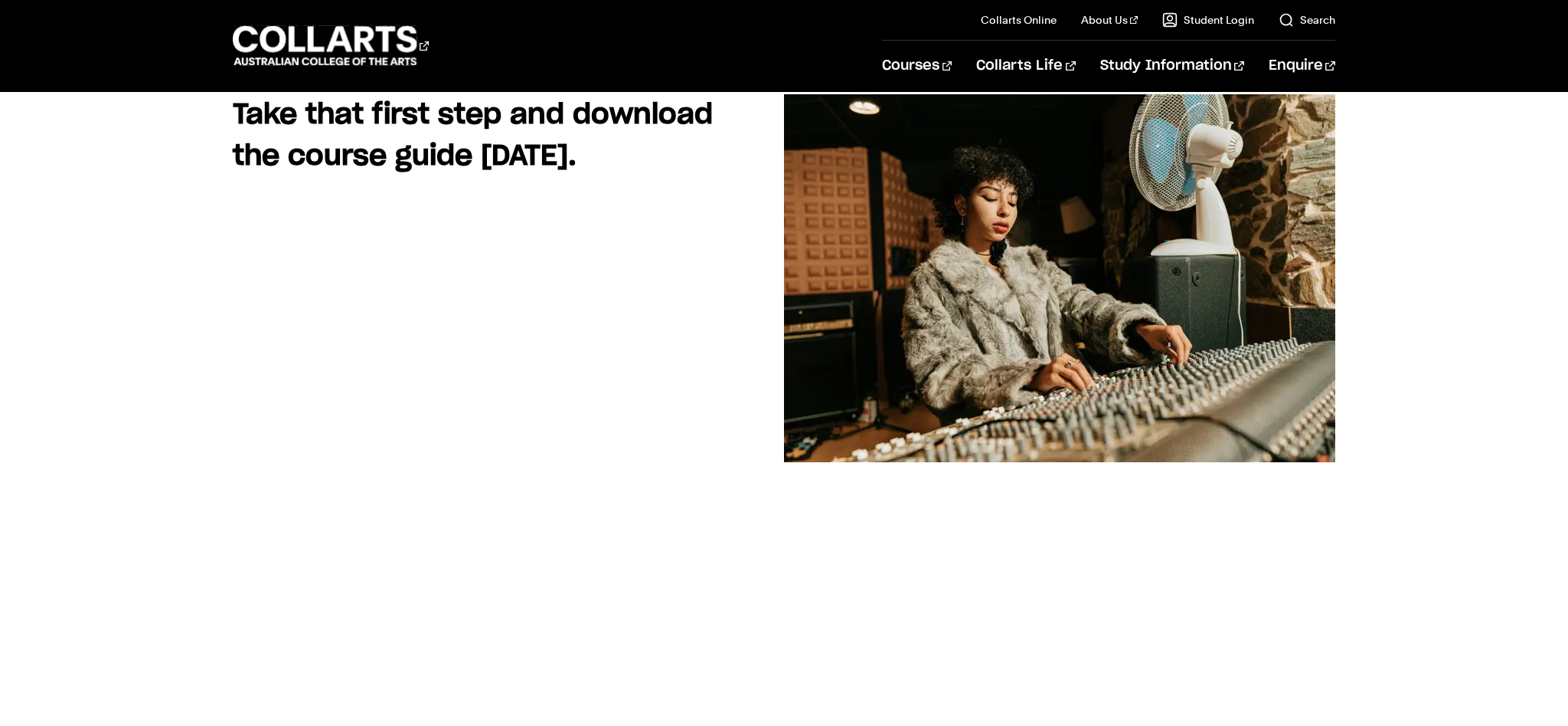
click at [209, 529] on div "Take that first step and download the course guide [DATE]. The course guide inc…" at bounding box center [784, 525] width 1370 height 860
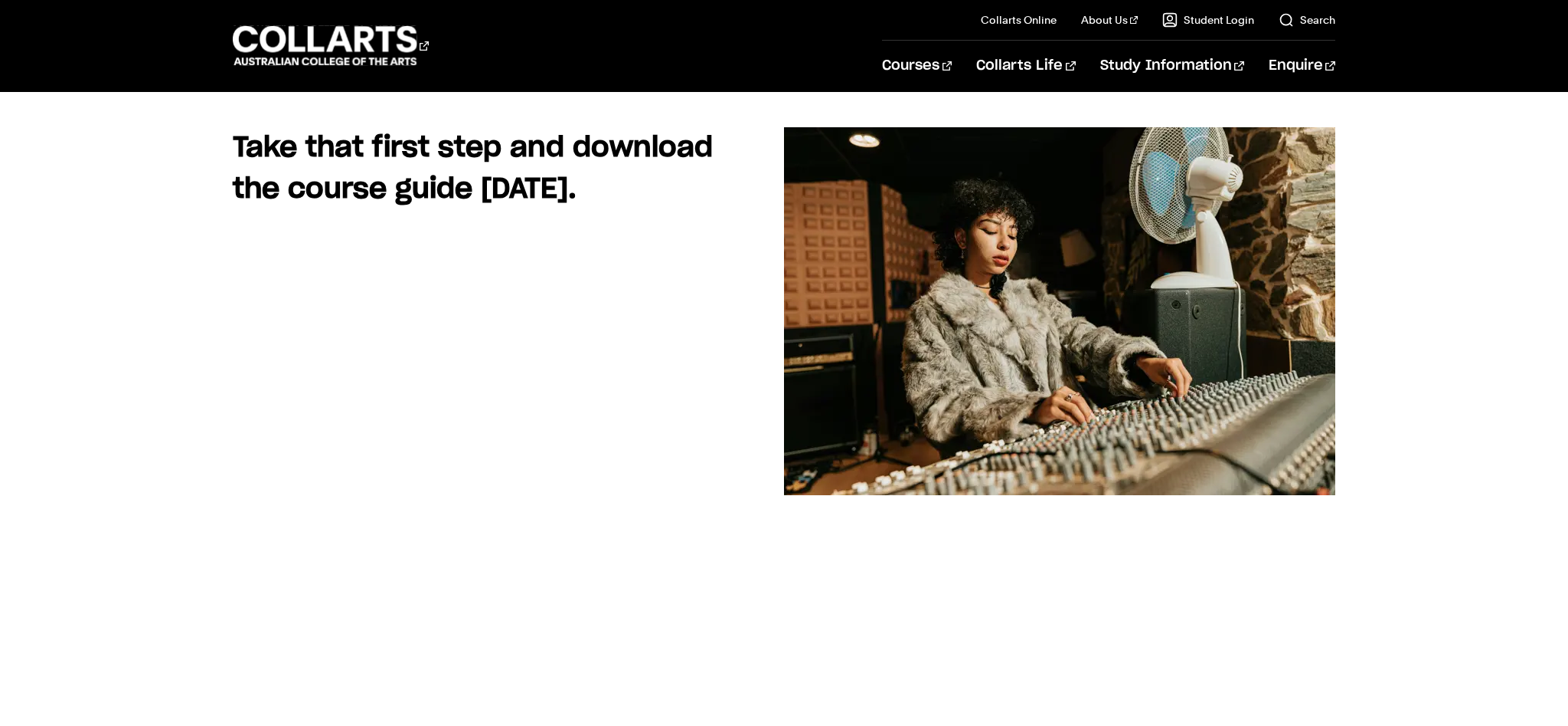
scroll to position [106, 0]
